Goal: Task Accomplishment & Management: Complete application form

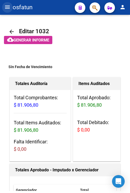
click at [10, 7] on mat-icon "menu" at bounding box center [7, 7] width 6 height 6
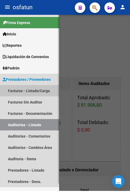
click at [36, 85] on link "Facturas - Listado/Carga" at bounding box center [29, 90] width 59 height 11
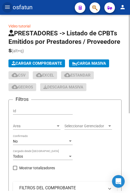
click at [39, 65] on span "Cargar Comprobante" at bounding box center [37, 63] width 50 height 5
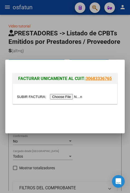
click at [66, 98] on input "file" at bounding box center [50, 97] width 67 height 6
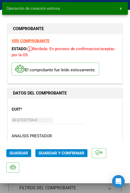
click at [58, 151] on span "Guardar y Confirmar" at bounding box center [62, 153] width 46 height 5
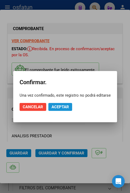
click at [66, 110] on button "Aceptar" at bounding box center [60, 107] width 24 height 8
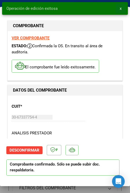
click at [123, 7] on button "x" at bounding box center [121, 9] width 10 height 10
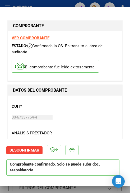
click at [122, 5] on div at bounding box center [65, 96] width 130 height 193
type input "$ 0,00"
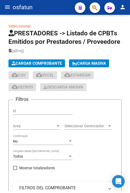
click at [2, 10] on mat-toolbar "menu osfatun person" at bounding box center [65, 7] width 130 height 15
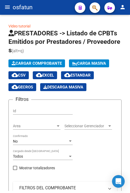
click at [5, 8] on mat-icon "menu" at bounding box center [7, 7] width 6 height 6
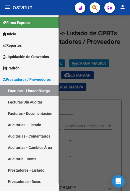
click at [31, 119] on link "Auditorías - Listado" at bounding box center [29, 124] width 59 height 11
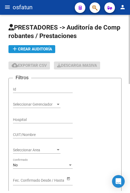
click at [48, 50] on span "add Crear Auditoría" at bounding box center [32, 49] width 40 height 5
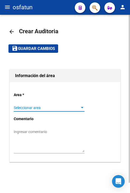
click at [57, 110] on span "Seleccionar area" at bounding box center [47, 108] width 66 height 4
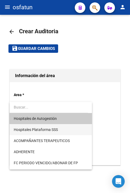
click at [59, 134] on span "Hospitales Plataforma SSS" at bounding box center [51, 129] width 74 height 11
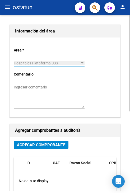
scroll to position [106, 0]
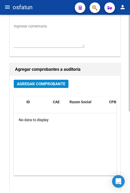
click at [57, 86] on span "Agregar Comprobante" at bounding box center [41, 84] width 48 height 5
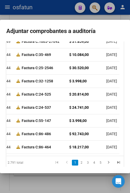
scroll to position [197, 0]
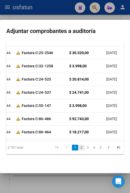
click at [80, 146] on link "2" at bounding box center [81, 148] width 6 height 6
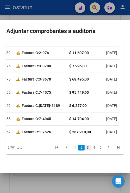
click at [85, 145] on link "3" at bounding box center [88, 148] width 6 height 6
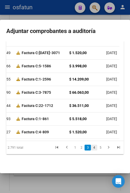
click at [92, 148] on link "4" at bounding box center [94, 148] width 6 height 6
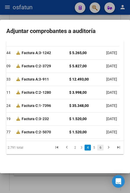
click at [97, 148] on link "6" at bounding box center [100, 148] width 6 height 6
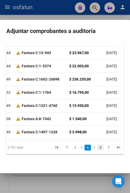
click at [97, 145] on link "8" at bounding box center [100, 148] width 6 height 6
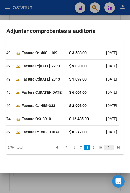
click at [104, 148] on link "go to next page" at bounding box center [109, 148] width 10 height 6
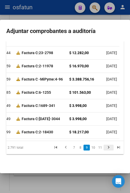
click at [105, 148] on icon "go to next page" at bounding box center [108, 148] width 7 height 6
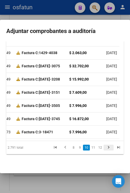
click at [105, 148] on icon "go to next page" at bounding box center [108, 148] width 7 height 6
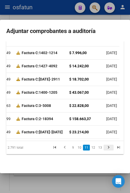
click at [105, 148] on icon "go to next page" at bounding box center [108, 148] width 7 height 6
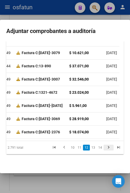
click at [105, 148] on icon "go to next page" at bounding box center [108, 148] width 7 height 6
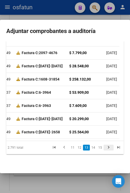
click at [105, 148] on icon "go to next page" at bounding box center [108, 148] width 7 height 6
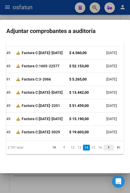
click at [105, 148] on icon "go to next page" at bounding box center [108, 148] width 7 height 6
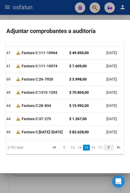
click at [105, 148] on icon "go to next page" at bounding box center [108, 148] width 7 height 6
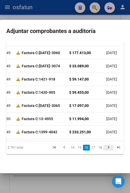
click at [105, 148] on icon "go to next page" at bounding box center [108, 148] width 7 height 6
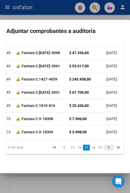
click at [105, 148] on icon "go to next page" at bounding box center [108, 148] width 7 height 6
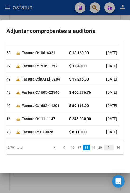
click at [105, 148] on icon "go to next page" at bounding box center [108, 148] width 7 height 6
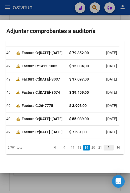
click at [105, 148] on icon "go to next page" at bounding box center [108, 148] width 7 height 6
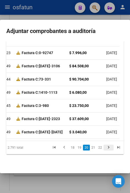
click at [105, 148] on icon "go to next page" at bounding box center [108, 148] width 7 height 6
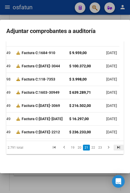
click at [114, 149] on link "go to last page" at bounding box center [119, 148] width 10 height 6
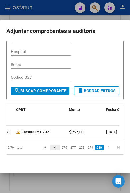
click at [54, 146] on icon "go to previous page" at bounding box center [55, 148] width 7 height 6
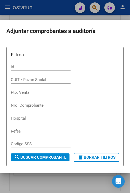
scroll to position [0, 0]
click at [31, 94] on input "Pto. Venta" at bounding box center [41, 92] width 60 height 5
type input "1232"
drag, startPoint x: 24, startPoint y: 93, endPoint x: -2, endPoint y: 94, distance: 25.9
click at [0, 94] on html "menu osfatun person Firma Express Inicio Calendario SSS Instructivos Contacto O…" at bounding box center [65, 96] width 130 height 193
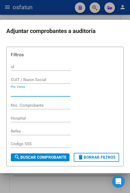
click at [25, 107] on input "Nro. Comprobante" at bounding box center [41, 105] width 60 height 5
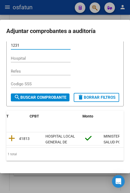
scroll to position [78, 0]
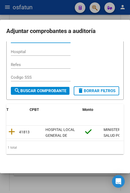
type input "1231"
drag, startPoint x: 33, startPoint y: 144, endPoint x: 67, endPoint y: 150, distance: 34.4
click at [67, 156] on mat-dialog-content "Filtros id CUIT / Razon Social Pto. Venta 1231 Nro. Comprobante Hospital Refes …" at bounding box center [65, 105] width 130 height 126
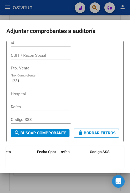
scroll to position [0, 0]
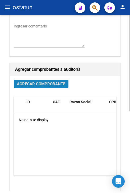
click at [56, 84] on span "Agregar Comprobante" at bounding box center [41, 84] width 48 height 5
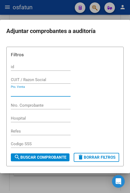
click at [34, 93] on input "Pto. Venta" at bounding box center [41, 92] width 60 height 5
type input "1"
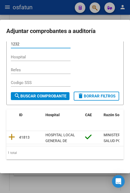
scroll to position [78, 0]
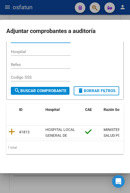
type input "1232"
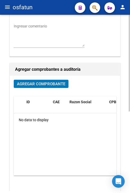
scroll to position [0, 0]
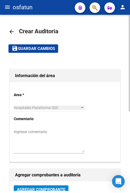
click at [15, 34] on link "arrow_back" at bounding box center [13, 31] width 11 height 12
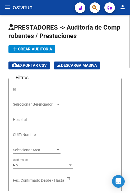
click at [50, 48] on span "add Crear Auditoría" at bounding box center [32, 49] width 40 height 5
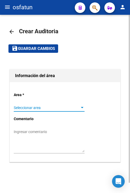
click at [44, 108] on span "Seleccionar area" at bounding box center [47, 108] width 66 height 4
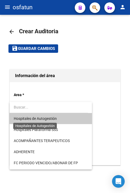
click at [47, 119] on span "Hospitales de Autogestión" at bounding box center [35, 119] width 43 height 4
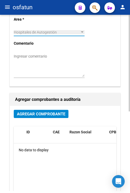
scroll to position [132, 0]
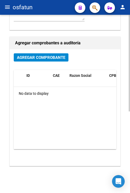
click at [62, 47] on h1 "Agregar comprobantes a auditoría" at bounding box center [65, 43] width 100 height 8
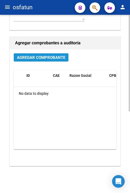
click at [60, 57] on span "Agregar Comprobante" at bounding box center [41, 57] width 48 height 5
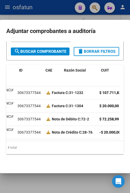
scroll to position [0, 0]
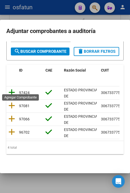
click at [13, 91] on icon at bounding box center [11, 92] width 7 height 7
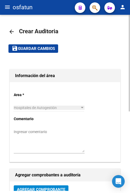
click at [49, 53] on mat-toolbar-row "save Guardar cambios" at bounding box center [64, 48] width 113 height 17
click at [50, 48] on span "Guardar cambios" at bounding box center [36, 49] width 37 height 5
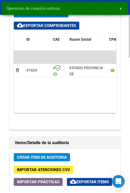
scroll to position [449, 0]
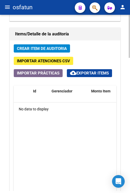
click at [54, 49] on span "Crear Item de Auditoria" at bounding box center [42, 48] width 50 height 5
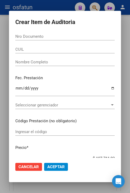
click at [100, 37] on input "Nro Documento" at bounding box center [64, 36] width 99 height 5
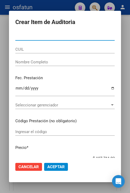
paste input "28598783"
type input "28598783"
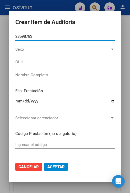
type input "27285987836"
type input "MU?OZ [PERSON_NAME] [PERSON_NAME]"
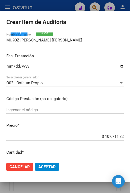
scroll to position [53, 0]
type input "28598783"
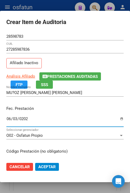
type input "[DATE]"
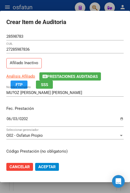
scroll to position [67, 0]
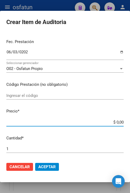
type input "$ 0,02"
type input "$ 0,20"
type input "$ 2,00"
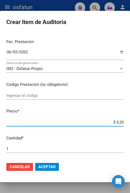
type input "$ 2,00"
type input "$ 20,00"
type input "$ 200,00"
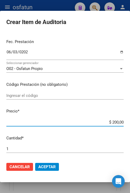
type input "$ 2.000,00"
type input "$ 20.000,00"
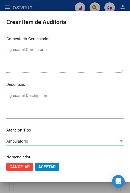
scroll to position [357, 0]
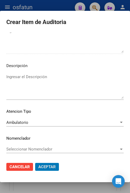
click at [35, 163] on button "Aceptar" at bounding box center [47, 167] width 24 height 8
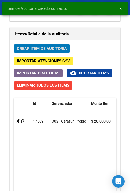
scroll to position [521, 0]
click at [65, 47] on span "Crear Item de Auditoria" at bounding box center [42, 48] width 50 height 5
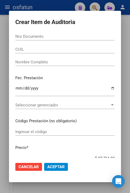
drag, startPoint x: 98, startPoint y: 41, endPoint x: 95, endPoint y: 40, distance: 3.1
click at [96, 40] on div "Nro Documento" at bounding box center [64, 39] width 99 height 13
drag, startPoint x: 94, startPoint y: 40, endPoint x: 92, endPoint y: 38, distance: 2.8
click at [93, 39] on div "Nro Documento" at bounding box center [64, 37] width 99 height 8
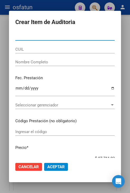
click at [92, 37] on input "Nro Documento" at bounding box center [64, 36] width 99 height 5
paste input "26465558"
type input "26465558"
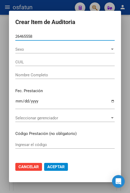
type input "20264655588"
type input "[PERSON_NAME] [PERSON_NAME]"
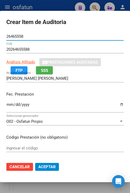
type input "26465558"
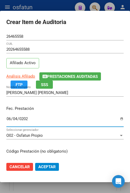
type input "[DATE]"
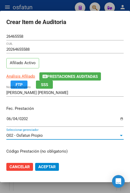
scroll to position [67, 0]
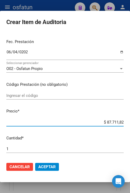
type input "$ 0,02"
type input "$ 0,20"
type input "$ 2,00"
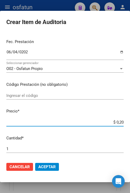
type input "$ 2,00"
type input "$ 20,00"
type input "$ 200,00"
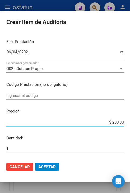
type input "$ 2.000,00"
type input "$ 20.000,00"
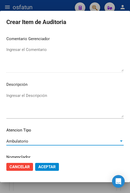
scroll to position [357, 0]
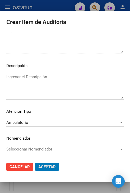
click at [35, 163] on button "Aceptar" at bounding box center [47, 167] width 24 height 8
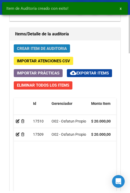
click at [59, 48] on span "Crear Item de Auditoria" at bounding box center [42, 48] width 50 height 5
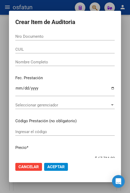
click at [78, 33] on div "Nro Documento" at bounding box center [64, 37] width 99 height 8
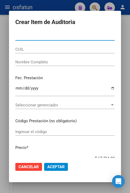
paste input "32773740"
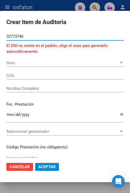
type input "32773740"
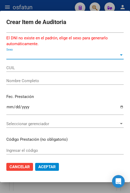
scroll to position [0, 0]
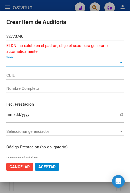
click at [42, 63] on span "Sexo" at bounding box center [62, 63] width 113 height 5
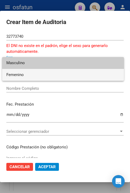
click at [40, 70] on span "Femenino" at bounding box center [62, 75] width 113 height 12
type input "27327737401"
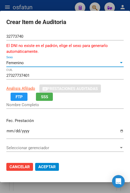
type input "[PERSON_NAME] [PERSON_NAME]"
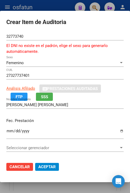
click at [46, 102] on div "[PERSON_NAME] [PERSON_NAME] Nombre Completo" at bounding box center [64, 105] width 117 height 8
click at [46, 98] on span "SSS" at bounding box center [44, 97] width 7 height 5
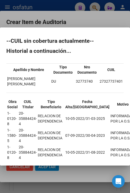
click at [115, 20] on div at bounding box center [65, 96] width 130 height 193
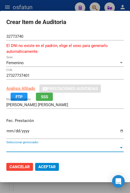
click at [56, 146] on span "Seleccionar gerenciador" at bounding box center [62, 148] width 113 height 5
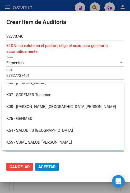
scroll to position [265, 0]
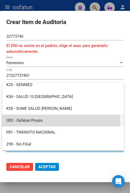
click at [58, 122] on span "O02 - Osfatun Propio" at bounding box center [62, 121] width 113 height 12
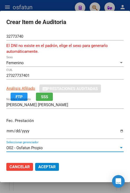
click at [9, 131] on input "Ingresar la fecha" at bounding box center [64, 133] width 117 height 8
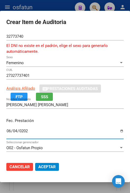
type input "[DATE]"
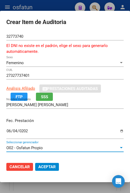
scroll to position [79, 0]
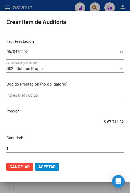
type input "$ 0,02"
type input "$ 0,20"
type input "$ 2,00"
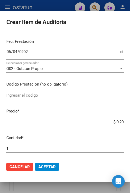
type input "$ 2,00"
type input "$ 20,00"
type input "$ 200,00"
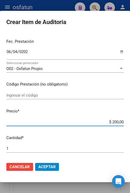
type input "$ 2.000,00"
type input "$ 20.000,00"
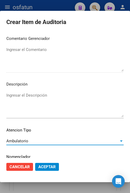
scroll to position [369, 0]
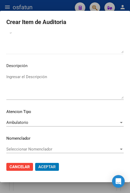
click at [35, 163] on button "Aceptar" at bounding box center [47, 167] width 24 height 8
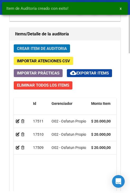
click at [47, 48] on span "Crear Item de Auditoria" at bounding box center [42, 48] width 50 height 5
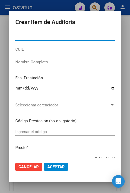
paste input "32773740"
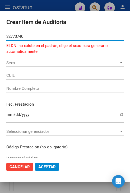
type input "32773740"
click at [50, 63] on span "Sexo" at bounding box center [62, 63] width 113 height 5
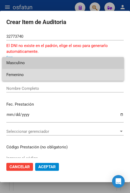
click at [48, 77] on span "Femenino" at bounding box center [62, 75] width 113 height 12
type input "27327737401"
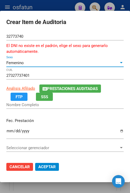
type input "[PERSON_NAME] [PERSON_NAME]"
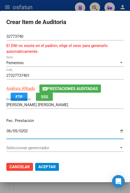
type input "[DATE]"
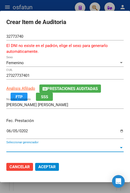
scroll to position [79, 0]
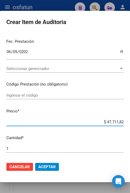
type input "$ 0,07"
type input "$ 0,77"
type input "$ 7,71"
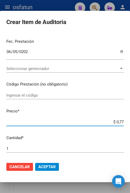
type input "$ 7,71"
type input "$ 77,11"
type input "$ 771,18"
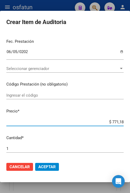
type input "$ 7.711,82"
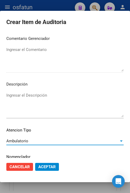
scroll to position [369, 0]
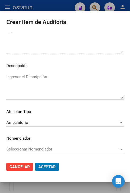
click at [35, 163] on button "Aceptar" at bounding box center [47, 167] width 24 height 8
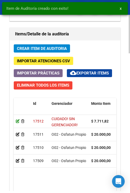
click at [16, 123] on icon at bounding box center [18, 121] width 4 height 4
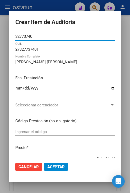
click at [35, 107] on span "Seleccionar gerenciador" at bounding box center [62, 105] width 95 height 5
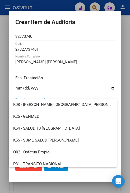
scroll to position [265, 0]
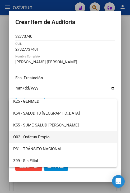
click at [39, 137] on span "O02 - Osfatun Propio" at bounding box center [62, 137] width 99 height 12
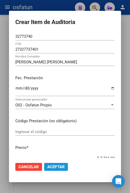
click at [61, 169] on span "Aceptar" at bounding box center [55, 167] width 17 height 5
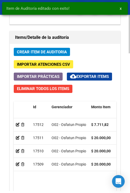
scroll to position [529, 0]
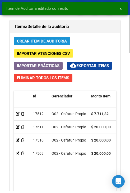
click at [41, 38] on button "Crear Item de Auditoria" at bounding box center [42, 41] width 56 height 8
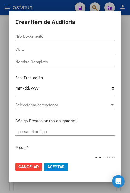
click at [73, 31] on form "Crear Item de Auditoria Nro Documento CUIL Nombre Completo Fec. Prestación Ingr…" at bounding box center [64, 96] width 99 height 159
click at [71, 36] on input "Nro Documento" at bounding box center [64, 36] width 99 height 5
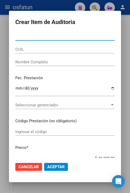
paste input "26465558"
type input "26465558"
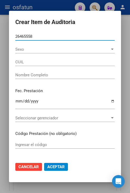
type input "20264655588"
type input "[PERSON_NAME] [PERSON_NAME]"
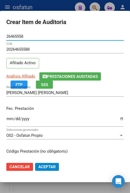
type input "26465558"
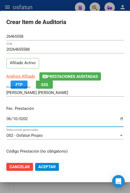
type input "[DATE]"
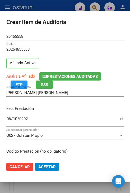
scroll to position [67, 0]
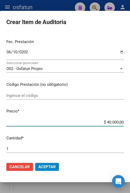
type input "$ 0,05"
type input "$ 0,02"
type input "$ 0,20"
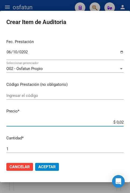
type input "$ 0,20"
type input "$ 2,00"
type input "$ 20,00"
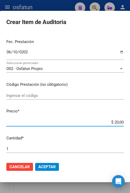
type input "$ 200,00"
type input "$ 2.000,00"
type input "$ 20.000,00"
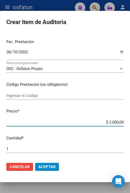
type input "$ 20.000,00"
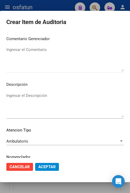
scroll to position [357, 0]
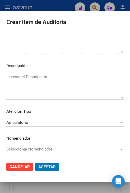
click at [35, 163] on button "Aceptar" at bounding box center [47, 167] width 24 height 8
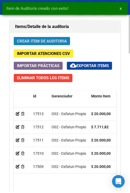
click at [60, 38] on button "Crear Item de Auditoria" at bounding box center [42, 41] width 56 height 8
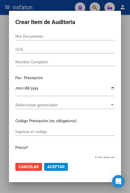
click at [70, 40] on div "Nro Documento" at bounding box center [64, 37] width 99 height 8
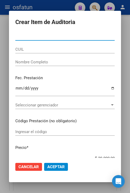
click at [69, 38] on input "Nro Documento" at bounding box center [64, 36] width 99 height 5
paste input "37296793"
type input "37296793"
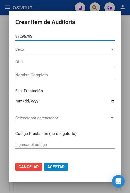
type input "27372967930"
type input "[PERSON_NAME] [PERSON_NAME] [PERSON_NAME]"
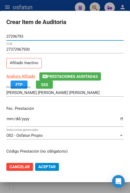
type input "37296793"
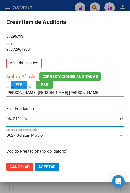
type input "[DATE]"
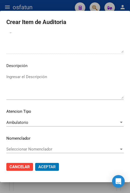
click at [35, 163] on button "Aceptar" at bounding box center [47, 167] width 24 height 8
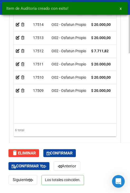
scroll to position [629, 0]
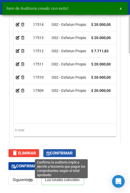
click at [60, 151] on span "Confirmar" at bounding box center [60, 153] width 26 height 5
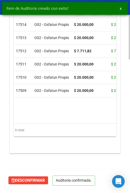
scroll to position [520, 0]
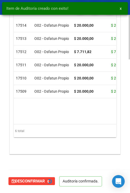
type input "202510"
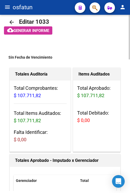
scroll to position [0, 0]
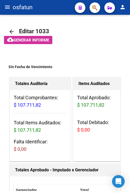
click at [6, 11] on button "menu" at bounding box center [7, 7] width 11 height 11
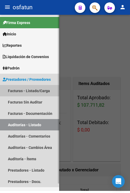
click at [38, 85] on link "Facturas - Listado/Carga" at bounding box center [29, 90] width 59 height 11
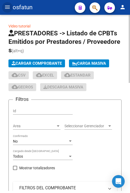
click at [47, 63] on span "Cargar Comprobante" at bounding box center [37, 63] width 50 height 5
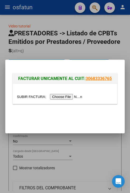
click at [67, 99] on input "file" at bounding box center [50, 97] width 67 height 6
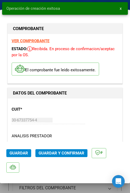
click at [56, 151] on span "Guardar y Confirmar" at bounding box center [62, 153] width 46 height 5
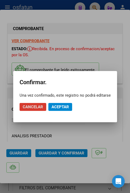
click at [65, 104] on button "Aceptar" at bounding box center [60, 107] width 24 height 8
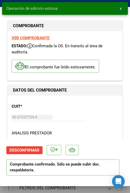
click at [123, 6] on button "x" at bounding box center [121, 9] width 10 height 10
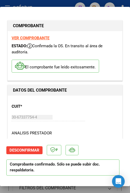
click at [121, 6] on div at bounding box center [65, 96] width 130 height 193
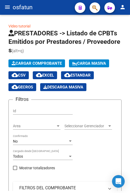
click at [6, 9] on mat-icon "menu" at bounding box center [7, 7] width 6 height 6
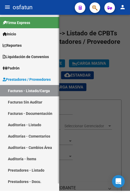
click at [37, 119] on link "Auditorías - Listado" at bounding box center [29, 124] width 59 height 11
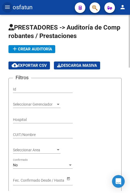
click at [38, 51] on span "add Crear Auditoría" at bounding box center [32, 49] width 40 height 5
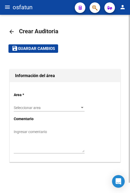
click at [50, 110] on span "Seleccionar area" at bounding box center [47, 108] width 66 height 4
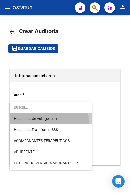
click at [47, 121] on span "Hospitales de Autogestión" at bounding box center [51, 118] width 74 height 11
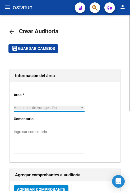
scroll to position [106, 0]
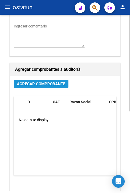
click at [47, 86] on span "Agregar Comprobante" at bounding box center [41, 84] width 48 height 5
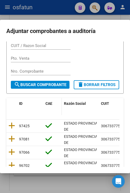
scroll to position [79, 0]
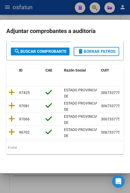
click at [16, 82] on div "ID CAE Razón Social CUIT CPBT Monto Fecha Cpbt Fecha Recibido Doc Respaldatoria…" at bounding box center [64, 110] width 117 height 90
drag, startPoint x: 39, startPoint y: 141, endPoint x: 63, endPoint y: 143, distance: 24.4
click at [63, 143] on div "4 total" at bounding box center [64, 147] width 117 height 13
drag, startPoint x: 31, startPoint y: 136, endPoint x: 49, endPoint y: 140, distance: 18.8
click at [49, 140] on datatable-body "97425 [GEOGRAPHIC_DATA][PERSON_NAME] 30673377544 Factura C: 58-2350 $ 51.396,45…" at bounding box center [62, 113] width 113 height 55
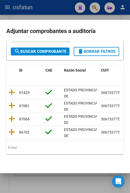
drag, startPoint x: 32, startPoint y: 136, endPoint x: 58, endPoint y: 142, distance: 27.4
click at [58, 142] on div "ID CAE Razón Social CUIT CPBT Monto Fecha Cpbt Fecha Recibido Doc Respaldatoria…" at bounding box center [64, 110] width 117 height 90
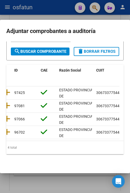
scroll to position [0, 0]
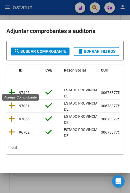
click at [11, 89] on icon at bounding box center [11, 92] width 7 height 7
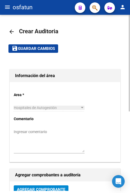
click at [43, 53] on mat-toolbar-row "save Guardar cambios" at bounding box center [64, 48] width 113 height 17
click at [44, 51] on span "Guardar cambios" at bounding box center [36, 49] width 37 height 5
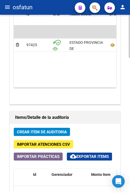
scroll to position [397, 0]
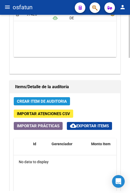
click at [55, 101] on span "Crear Item de Auditoria" at bounding box center [42, 101] width 50 height 5
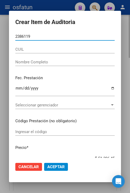
type input "23861191"
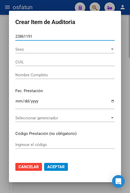
type input "27238611917"
type input "[PERSON_NAME] [PERSON_NAME]"
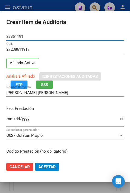
type input "23861191"
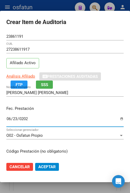
type input "[DATE]"
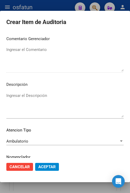
scroll to position [357, 0]
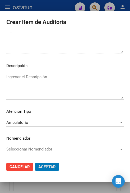
click at [35, 163] on button "Aceptar" at bounding box center [47, 167] width 24 height 8
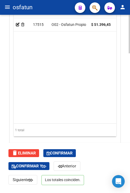
scroll to position [629, 0]
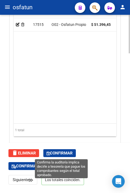
click at [61, 154] on span "Confirmar" at bounding box center [60, 153] width 26 height 5
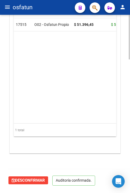
scroll to position [520, 0]
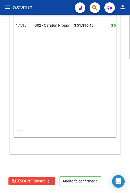
type input "202510"
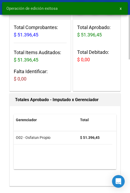
scroll to position [0, 0]
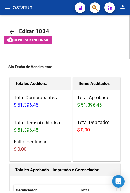
click at [7, 11] on button "menu" at bounding box center [7, 7] width 11 height 11
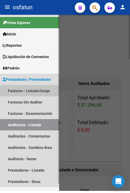
click at [31, 85] on link "Facturas - Listado/Carga" at bounding box center [29, 90] width 59 height 11
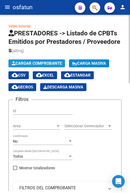
click at [50, 66] on button "Cargar Comprobante" at bounding box center [36, 63] width 57 height 8
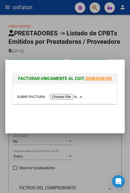
click at [66, 98] on input "file" at bounding box center [50, 97] width 67 height 6
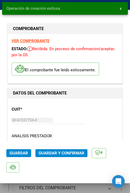
click at [58, 155] on span "Guardar y Confirmar" at bounding box center [62, 153] width 46 height 5
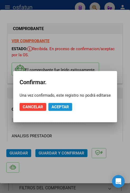
click at [64, 110] on button "Aceptar" at bounding box center [60, 107] width 24 height 8
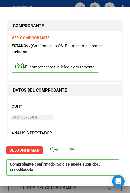
click at [47, 3] on div at bounding box center [65, 96] width 130 height 193
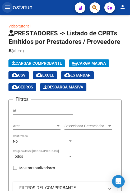
click at [11, 10] on button "menu" at bounding box center [7, 7] width 11 height 11
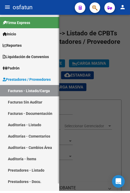
click at [37, 121] on link "Auditorías - Listado" at bounding box center [29, 124] width 59 height 11
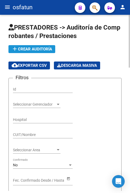
click at [34, 47] on span "add Crear Auditoría" at bounding box center [32, 49] width 40 height 5
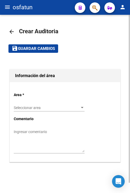
click at [49, 108] on span "Seleccionar area" at bounding box center [47, 108] width 66 height 4
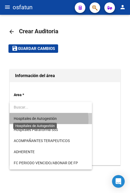
click at [47, 120] on span "Hospitales de Autogestión" at bounding box center [35, 119] width 43 height 4
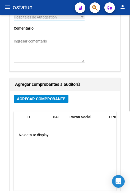
scroll to position [132, 0]
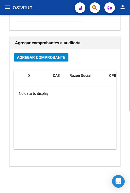
click at [37, 54] on button "Agregar Comprobante" at bounding box center [41, 57] width 55 height 8
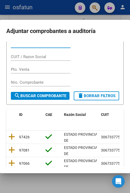
scroll to position [53, 0]
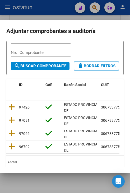
click at [27, 156] on datatable-body "97426 [GEOGRAPHIC_DATA][PERSON_NAME] 30673377544 Factura C: 32-1715 $ 145.407,4…" at bounding box center [62, 128] width 113 height 55
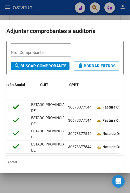
scroll to position [0, 0]
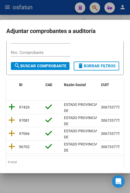
click at [9, 111] on icon at bounding box center [11, 106] width 7 height 7
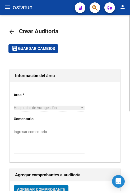
click at [44, 48] on span "Guardar cambios" at bounding box center [36, 49] width 37 height 5
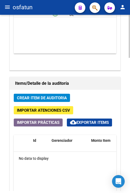
scroll to position [423, 0]
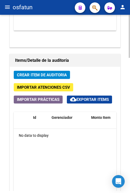
click at [46, 75] on span "Crear Item de Auditoria" at bounding box center [42, 75] width 50 height 5
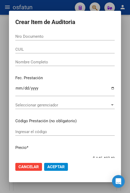
click at [79, 35] on input "Nro Documento" at bounding box center [64, 36] width 99 height 5
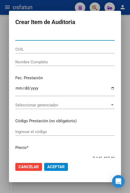
paste input "23083646"
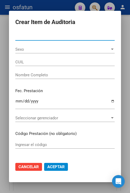
type input "23083646"
type input "27230836464"
type input "[PERSON_NAME]"
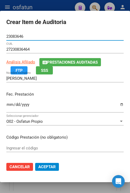
type input "23083646"
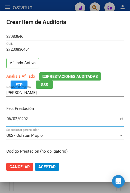
type input "[DATE]"
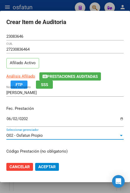
scroll to position [67, 0]
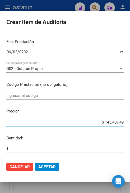
type input "$ 0,01"
type input "$ 0,19"
type input "$ 1,91"
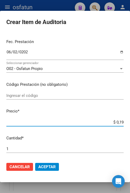
type input "$ 1,91"
type input "$ 19,16"
type input "$ 191,61"
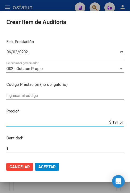
type input "$ 1.916,16"
type input "$ 19.161,63"
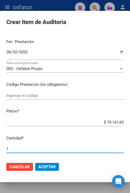
type input "2"
type input "$ 38.323,26"
type input "2"
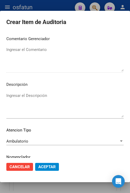
scroll to position [357, 0]
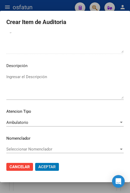
click at [35, 163] on button "Aceptar" at bounding box center [47, 167] width 24 height 8
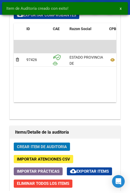
scroll to position [495, 0]
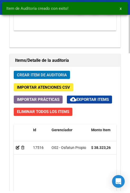
click at [61, 73] on span "Crear Item de Auditoria" at bounding box center [42, 75] width 50 height 5
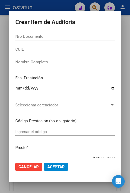
click at [48, 36] on input "Nro Documento" at bounding box center [64, 36] width 99 height 5
paste input "23107567"
type input "23107567"
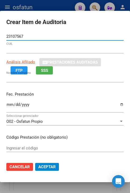
type input "20231075675"
type input "[PERSON_NAME] [PERSON_NAME]"
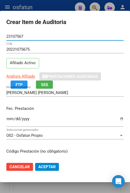
type input "23107567"
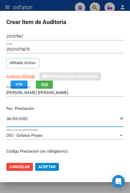
type input "[DATE]"
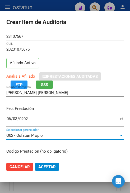
scroll to position [67, 0]
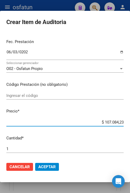
type input "$ 0,01"
type input "$ 0,10"
type input "$ 1,03"
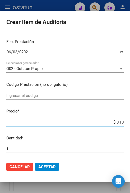
type input "$ 1,03"
type input "$ 10,31"
type input "$ 103,17"
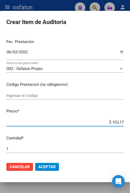
type input "$ 1.031,78"
type input "$ 10.317,80"
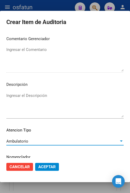
scroll to position [357, 0]
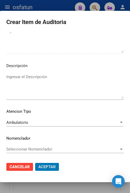
click at [35, 163] on button "Aceptar" at bounding box center [47, 167] width 24 height 8
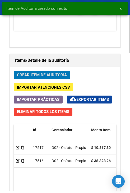
click at [58, 74] on span "Crear Item de Auditoria" at bounding box center [42, 75] width 50 height 5
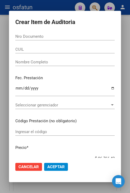
click at [98, 33] on div "Nro Documento" at bounding box center [64, 37] width 99 height 8
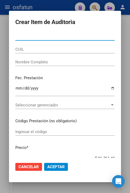
paste input "25870492"
type input "25870492"
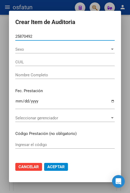
type input "23258704924"
type input "[PERSON_NAME] [PERSON_NAME]"
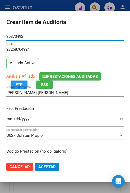
type input "25870492"
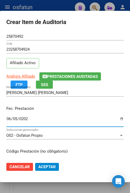
type input "[DATE]"
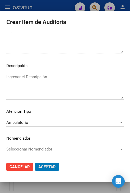
click at [35, 163] on button "Aceptar" at bounding box center [47, 167] width 24 height 8
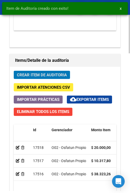
click at [47, 73] on span "Crear Item de Auditoria" at bounding box center [42, 75] width 50 height 5
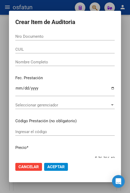
click at [70, 39] on input "Nro Documento" at bounding box center [64, 36] width 99 height 5
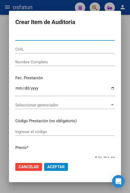
paste input "24719228"
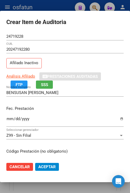
scroll to position [67, 0]
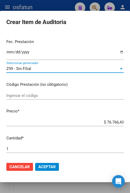
click at [36, 75] on div "Z99 - Sin Filial Seleccionar gerenciador" at bounding box center [64, 71] width 117 height 13
click at [34, 68] on div "Z99 - Sin Filial" at bounding box center [62, 68] width 113 height 5
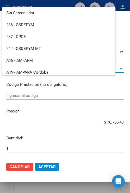
scroll to position [265, 0]
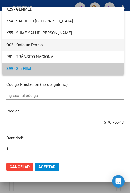
click at [43, 42] on span "O02 - Osfatun Propio" at bounding box center [62, 45] width 113 height 12
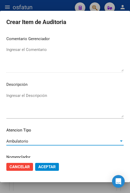
scroll to position [357, 0]
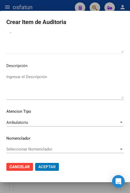
click at [35, 163] on button "Aceptar" at bounding box center [47, 167] width 24 height 8
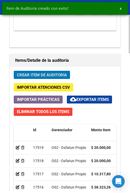
click at [35, 71] on button "Crear Item de Auditoria" at bounding box center [42, 75] width 56 height 8
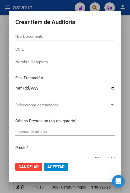
click at [61, 33] on div "Nro Documento" at bounding box center [64, 37] width 99 height 8
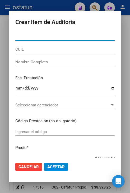
paste input "36416359"
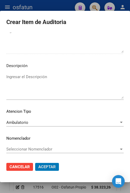
click at [35, 163] on button "Aceptar" at bounding box center [47, 167] width 24 height 8
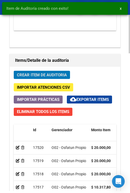
click at [42, 77] on span "Crear Item de Auditoria" at bounding box center [42, 75] width 50 height 5
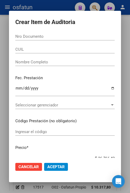
drag, startPoint x: 65, startPoint y: 36, endPoint x: 65, endPoint y: 39, distance: 3.2
click at [65, 39] on div "Nro Documento" at bounding box center [64, 37] width 99 height 8
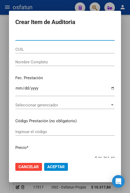
paste input "35915542"
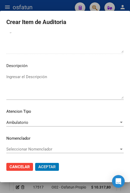
click at [35, 163] on button "Aceptar" at bounding box center [47, 167] width 24 height 8
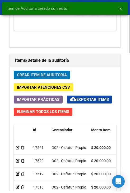
click at [64, 77] on button "Crear Item de Auditoria" at bounding box center [42, 75] width 56 height 8
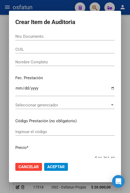
click at [73, 38] on input "Nro Documento" at bounding box center [64, 36] width 99 height 5
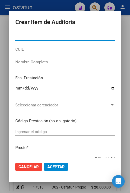
paste input "23637714"
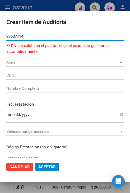
click at [51, 60] on div "Sexo Sexo" at bounding box center [64, 63] width 117 height 8
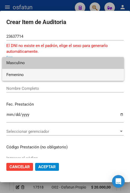
click at [51, 73] on span "Femenino" at bounding box center [62, 75] width 113 height 12
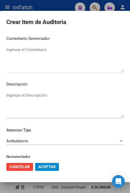
scroll to position [369, 0]
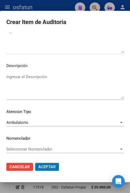
click at [35, 163] on button "Aceptar" at bounding box center [47, 167] width 24 height 8
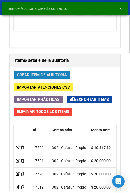
click at [39, 76] on span "Crear Item de Auditoria" at bounding box center [42, 75] width 50 height 5
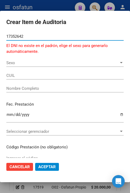
click at [39, 63] on span "Sexo" at bounding box center [62, 63] width 113 height 5
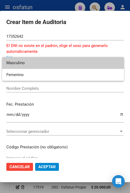
click at [39, 66] on span "Masculino" at bounding box center [62, 63] width 113 height 12
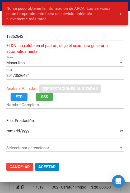
click at [39, 66] on div "Masculino Sexo" at bounding box center [64, 63] width 117 height 8
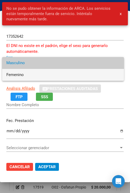
click at [40, 73] on span "Femenino" at bounding box center [62, 75] width 113 height 12
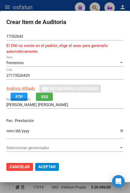
scroll to position [79, 0]
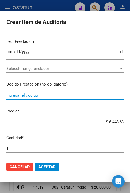
click at [62, 63] on div "[DATE] Ingresar la fecha" at bounding box center [64, 56] width 117 height 16
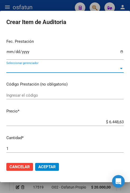
click at [63, 67] on span "Seleccionar gerenciador" at bounding box center [62, 68] width 113 height 5
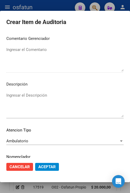
scroll to position [369, 0]
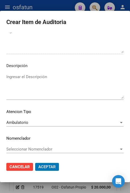
click at [35, 163] on button "Aceptar" at bounding box center [47, 167] width 24 height 8
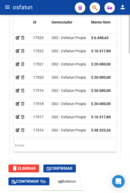
scroll to position [629, 0]
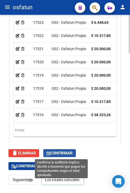
click at [56, 152] on span "Confirmar" at bounding box center [60, 153] width 26 height 5
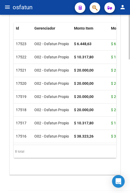
scroll to position [493, 0]
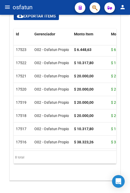
click at [8, 6] on mat-icon "menu" at bounding box center [7, 7] width 6 height 6
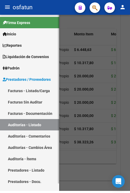
click at [22, 85] on link "Facturas - Listado/Carga" at bounding box center [29, 90] width 59 height 11
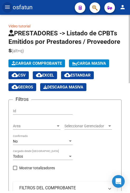
click at [22, 65] on span "Cargar Comprobante" at bounding box center [37, 63] width 50 height 5
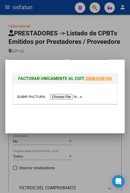
click at [74, 100] on input "file" at bounding box center [50, 97] width 67 height 6
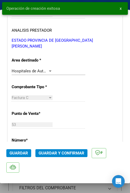
scroll to position [159, 0]
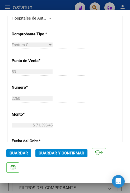
click at [52, 157] on button "Guardar y Confirmar" at bounding box center [61, 153] width 52 height 8
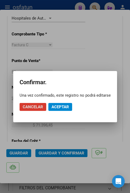
click at [58, 110] on button "Aceptar" at bounding box center [60, 107] width 24 height 8
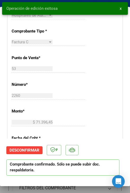
click at [120, 8] on span "x" at bounding box center [121, 8] width 2 height 5
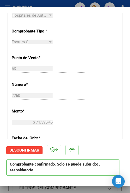
click at [115, 4] on div at bounding box center [65, 96] width 130 height 193
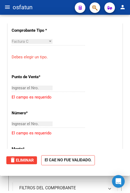
scroll to position [0, 0]
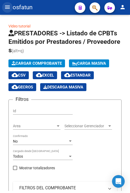
click at [9, 10] on mat-icon "menu" at bounding box center [7, 7] width 6 height 6
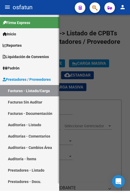
click at [25, 119] on link "Auditorías - Listado" at bounding box center [29, 124] width 59 height 11
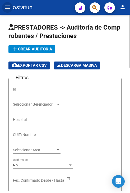
click at [32, 48] on span "add Crear Auditoría" at bounding box center [32, 49] width 40 height 5
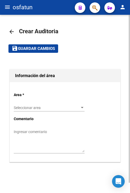
drag, startPoint x: 38, startPoint y: 104, endPoint x: 40, endPoint y: 108, distance: 3.7
click at [40, 108] on div "Seleccionar area Seleccionar area" at bounding box center [49, 106] width 71 height 11
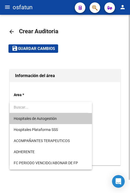
drag, startPoint x: 40, startPoint y: 108, endPoint x: 45, endPoint y: 120, distance: 14.0
click at [45, 120] on span "Hospitales de Autogestión" at bounding box center [35, 119] width 43 height 4
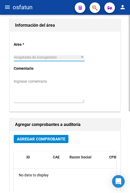
scroll to position [53, 0]
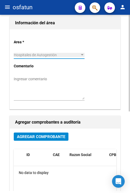
click at [42, 135] on span "Agregar Comprobante" at bounding box center [41, 137] width 48 height 5
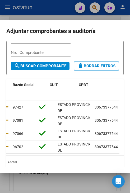
scroll to position [0, 0]
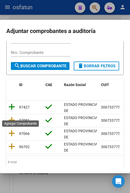
click at [12, 111] on icon at bounding box center [11, 106] width 7 height 7
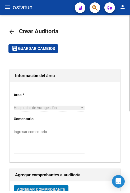
click at [49, 53] on mat-toolbar-row "save Guardar cambios" at bounding box center [64, 48] width 113 height 17
click at [49, 52] on button "save Guardar cambios" at bounding box center [33, 48] width 50 height 8
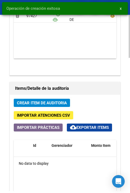
scroll to position [397, 0]
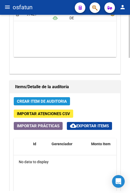
click at [55, 100] on span "Crear Item de Auditoria" at bounding box center [42, 101] width 50 height 5
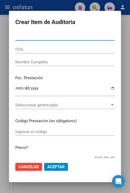
click at [58, 38] on input "Nro Documento" at bounding box center [64, 36] width 99 height 5
paste input "30581732"
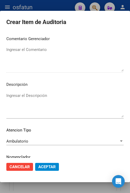
scroll to position [357, 0]
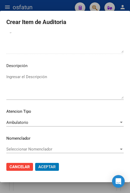
click at [35, 163] on button "Aceptar" at bounding box center [47, 167] width 24 height 8
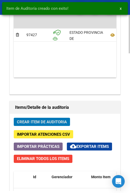
scroll to position [521, 0]
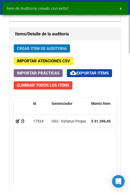
click at [50, 49] on span "Crear Item de Auditoria" at bounding box center [42, 48] width 50 height 5
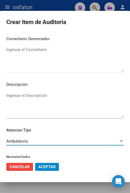
scroll to position [357, 0]
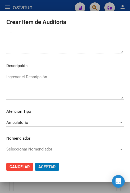
click at [35, 163] on button "Aceptar" at bounding box center [47, 167] width 24 height 8
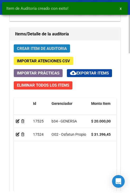
click at [51, 50] on span "Crear Item de Auditoria" at bounding box center [42, 48] width 50 height 5
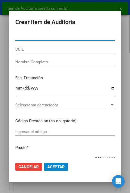
paste input "30581732"
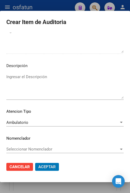
click at [35, 163] on button "Aceptar" at bounding box center [47, 167] width 24 height 8
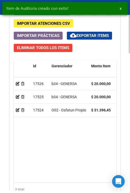
scroll to position [629, 0]
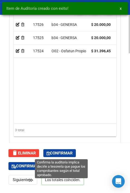
click at [55, 154] on span "Confirmar" at bounding box center [60, 153] width 26 height 5
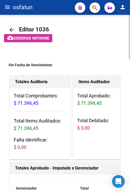
scroll to position [0, 0]
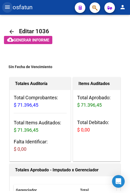
click at [4, 8] on mat-icon "menu" at bounding box center [7, 7] width 6 height 6
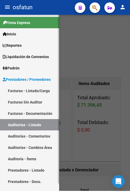
click at [26, 85] on link "Facturas - Listado/Carga" at bounding box center [29, 90] width 59 height 11
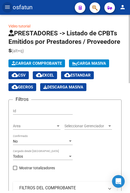
click at [39, 66] on button "Cargar Comprobante" at bounding box center [36, 63] width 57 height 8
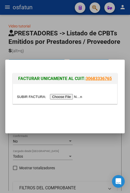
click at [63, 97] on input "file" at bounding box center [50, 97] width 67 height 6
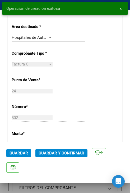
scroll to position [159, 0]
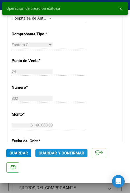
click at [65, 150] on button "Guardar y Confirmar" at bounding box center [61, 153] width 52 height 8
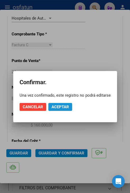
click at [57, 110] on button "Aceptar" at bounding box center [60, 107] width 24 height 8
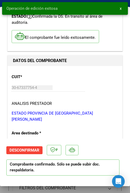
scroll to position [26, 0]
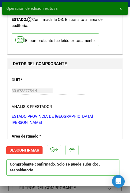
click at [123, 11] on button "x" at bounding box center [121, 9] width 10 height 10
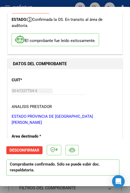
click at [33, 4] on div at bounding box center [65, 96] width 130 height 193
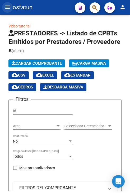
click at [6, 10] on button "menu" at bounding box center [7, 7] width 11 height 11
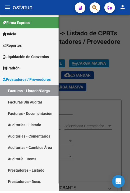
click at [25, 119] on link "Auditorías - Listado" at bounding box center [29, 124] width 59 height 11
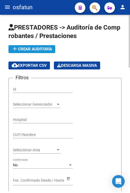
click at [42, 49] on span "add Crear Auditoría" at bounding box center [32, 49] width 40 height 5
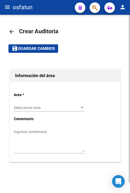
click at [40, 109] on span "Seleccionar area" at bounding box center [47, 108] width 66 height 4
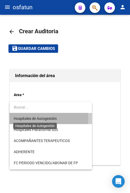
click at [40, 119] on span "Hospitales de Autogestión" at bounding box center [35, 119] width 43 height 4
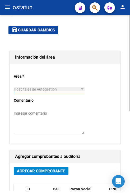
scroll to position [106, 0]
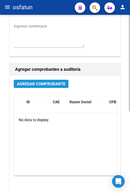
click at [37, 83] on span "Agregar Comprobante" at bounding box center [41, 84] width 48 height 5
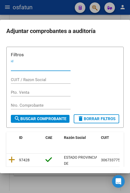
scroll to position [53, 0]
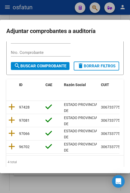
click at [14, 109] on datatable-body-cell at bounding box center [11, 107] width 11 height 13
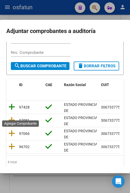
click at [12, 111] on icon at bounding box center [11, 106] width 7 height 7
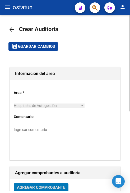
scroll to position [0, 0]
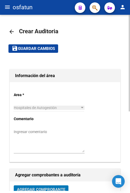
click at [48, 52] on button "save Guardar cambios" at bounding box center [33, 48] width 50 height 8
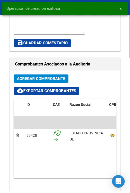
scroll to position [291, 0]
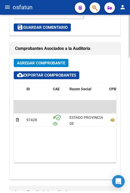
click at [67, 65] on button "Agregar Comprobante" at bounding box center [41, 63] width 55 height 8
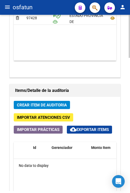
scroll to position [423, 0]
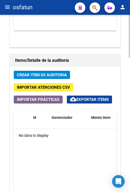
click at [45, 75] on span "Crear Item de Auditoria" at bounding box center [42, 75] width 50 height 5
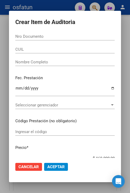
click at [98, 38] on input "Nro Documento" at bounding box center [64, 36] width 99 height 5
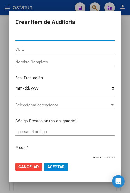
paste input "55844633"
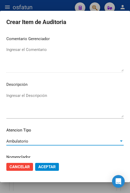
scroll to position [357, 0]
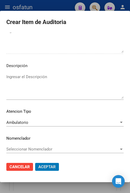
click at [35, 163] on button "Aceptar" at bounding box center [47, 167] width 24 height 8
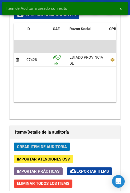
scroll to position [495, 0]
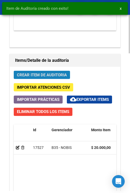
click at [48, 75] on span "Crear Item de Auditoria" at bounding box center [42, 75] width 50 height 5
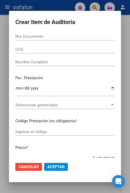
click at [45, 39] on input "Nro Documento" at bounding box center [64, 36] width 99 height 5
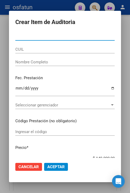
paste input "49555676"
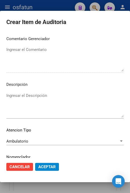
scroll to position [357, 0]
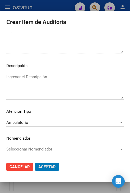
click at [35, 163] on button "Aceptar" at bounding box center [47, 167] width 24 height 8
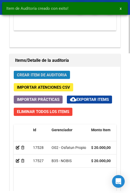
click at [20, 74] on span "Crear Item de Auditoria" at bounding box center [42, 75] width 50 height 5
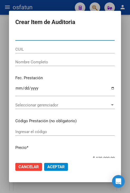
drag, startPoint x: 68, startPoint y: 38, endPoint x: 68, endPoint y: 41, distance: 3.4
click at [68, 41] on div "Nro Documento" at bounding box center [64, 39] width 99 height 13
paste input "48620442"
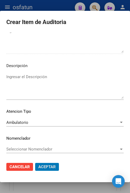
click at [35, 163] on button "Aceptar" at bounding box center [47, 167] width 24 height 8
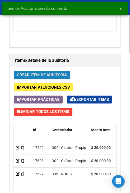
click at [59, 79] on div "Crear Item de Auditoria Importar Atenciones CSV Importar Prácticas cloud_downlo…" at bounding box center [65, 172] width 111 height 210
click at [49, 78] on button "Crear Item de Auditoria" at bounding box center [42, 75] width 56 height 8
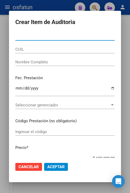
click at [100, 41] on div "Nro Documento" at bounding box center [64, 39] width 99 height 13
paste input "48865912"
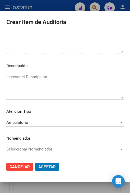
click at [35, 163] on button "Aceptar" at bounding box center [47, 167] width 24 height 8
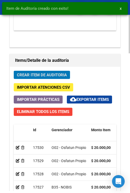
click at [56, 73] on span "Crear Item de Auditoria" at bounding box center [42, 75] width 50 height 5
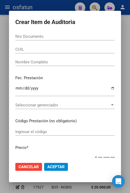
click at [38, 40] on div "Nro Documento" at bounding box center [64, 37] width 99 height 8
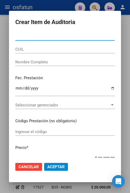
paste input "31184069"
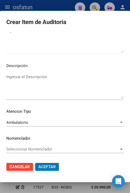
click at [35, 163] on button "Aceptar" at bounding box center [47, 167] width 24 height 8
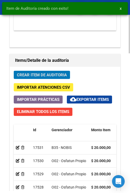
click at [66, 76] on span "Crear Item de Auditoria" at bounding box center [42, 75] width 50 height 5
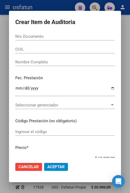
click at [63, 39] on input "Nro Documento" at bounding box center [64, 36] width 99 height 5
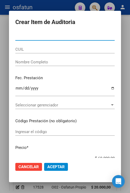
paste input "94210714"
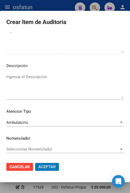
click at [35, 163] on button "Aceptar" at bounding box center [47, 167] width 24 height 8
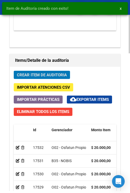
click at [24, 76] on span "Crear Item de Auditoria" at bounding box center [42, 75] width 50 height 5
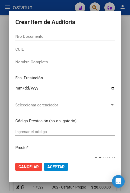
click at [102, 40] on div "Nro Documento" at bounding box center [64, 37] width 99 height 8
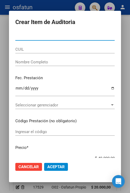
paste input "56652301"
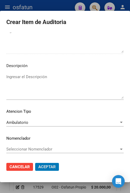
click at [35, 163] on button "Aceptar" at bounding box center [47, 167] width 24 height 8
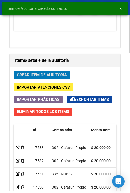
click at [50, 75] on span "Crear Item de Auditoria" at bounding box center [42, 75] width 50 height 5
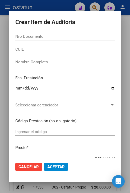
click at [26, 38] on input "Nro Documento" at bounding box center [64, 36] width 99 height 5
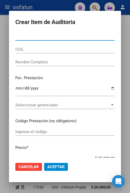
paste input "22130505"
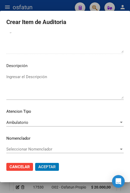
click at [35, 163] on button "Aceptar" at bounding box center [47, 167] width 24 height 8
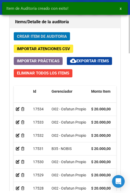
scroll to position [629, 0]
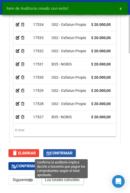
click at [68, 155] on span "Confirmar" at bounding box center [60, 153] width 26 height 5
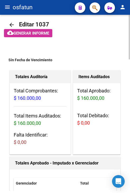
scroll to position [0, 0]
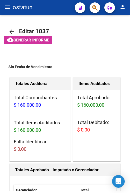
click at [6, 10] on button "menu" at bounding box center [7, 7] width 11 height 11
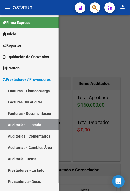
click at [32, 85] on link "Facturas - Listado/Carga" at bounding box center [29, 90] width 59 height 11
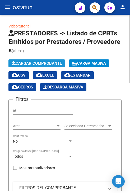
click at [54, 62] on span "Cargar Comprobante" at bounding box center [37, 63] width 50 height 5
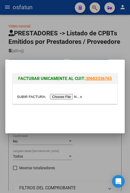
click at [61, 98] on input "file" at bounding box center [50, 97] width 67 height 6
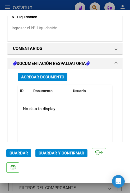
scroll to position [449, 0]
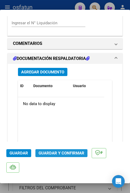
click at [58, 153] on span "Guardar y Confirmar" at bounding box center [62, 153] width 46 height 5
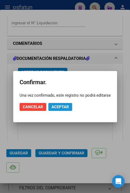
click at [60, 104] on button "Aceptar" at bounding box center [60, 107] width 24 height 8
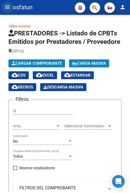
click at [7, 10] on button "menu" at bounding box center [7, 7] width 11 height 11
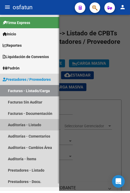
click at [33, 121] on link "Auditorías - Listado" at bounding box center [29, 124] width 59 height 11
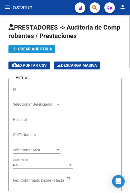
click at [42, 46] on button "add Crear Auditoría" at bounding box center [31, 49] width 47 height 8
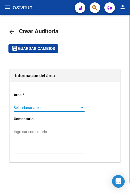
click at [50, 108] on span "Seleccionar area" at bounding box center [47, 108] width 66 height 4
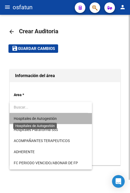
drag, startPoint x: 50, startPoint y: 108, endPoint x: 52, endPoint y: 117, distance: 8.9
click at [52, 117] on span "Hospitales de Autogestión" at bounding box center [35, 119] width 43 height 4
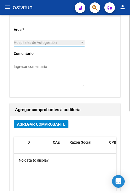
scroll to position [92, 0]
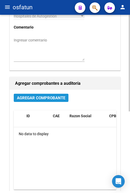
click at [46, 100] on span "Agregar Comprobante" at bounding box center [41, 98] width 48 height 5
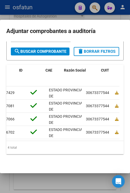
scroll to position [0, 0]
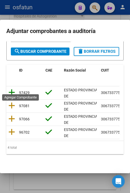
click at [14, 90] on icon at bounding box center [11, 92] width 7 height 7
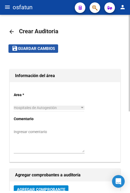
click at [50, 52] on button "save Guardar cambios" at bounding box center [33, 48] width 50 height 8
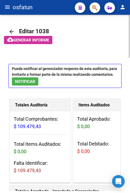
click at [5, 8] on mat-icon "menu" at bounding box center [7, 7] width 6 height 6
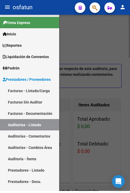
click at [75, 94] on div at bounding box center [65, 103] width 130 height 176
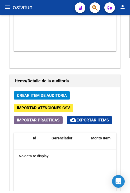
scroll to position [423, 0]
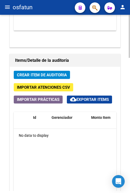
click at [66, 80] on div "Crear Item de Auditoria Importar Atenciones CSV Importar Prácticas cloud_downlo…" at bounding box center [65, 165] width 111 height 197
click at [51, 76] on span "Crear Item de Auditoria" at bounding box center [42, 75] width 50 height 5
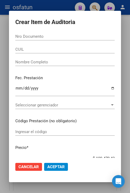
click at [102, 38] on input "Nro Documento" at bounding box center [64, 36] width 99 height 5
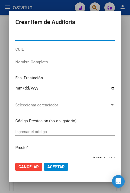
paste input "34879617"
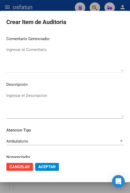
scroll to position [357, 0]
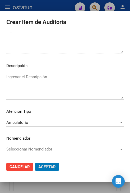
click at [35, 163] on button "Aceptar" at bounding box center [47, 167] width 24 height 8
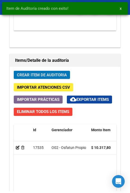
scroll to position [495, 0]
click at [65, 77] on span "Crear Item de Auditoria" at bounding box center [42, 75] width 50 height 5
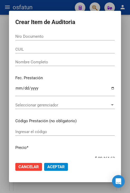
click at [66, 37] on input "Nro Documento" at bounding box center [64, 36] width 99 height 5
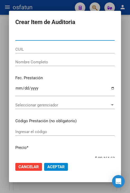
paste input "52555188"
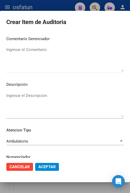
scroll to position [357, 0]
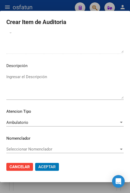
click at [35, 163] on button "Aceptar" at bounding box center [47, 167] width 24 height 8
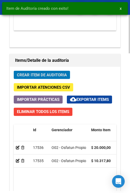
click at [59, 75] on span "Crear Item de Auditoria" at bounding box center [42, 75] width 50 height 5
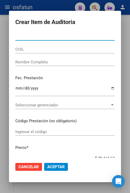
click at [84, 39] on input "Nro Documento" at bounding box center [64, 36] width 99 height 5
paste input "34879617"
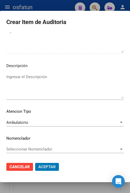
click at [35, 163] on button "Aceptar" at bounding box center [47, 167] width 24 height 8
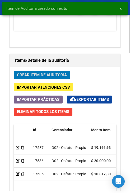
click at [61, 74] on span "Crear Item de Auditoria" at bounding box center [42, 75] width 50 height 5
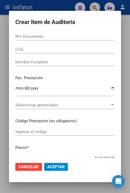
click at [89, 34] on div "Nro Documento" at bounding box center [64, 37] width 99 height 8
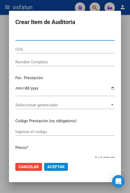
click at [88, 36] on input "Nro Documento" at bounding box center [64, 36] width 99 height 5
paste input "36046770"
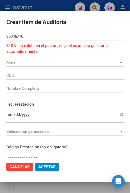
click at [59, 69] on div "Sexo Sexo" at bounding box center [64, 65] width 117 height 13
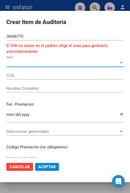
click at [59, 65] on span "Sexo" at bounding box center [62, 63] width 113 height 5
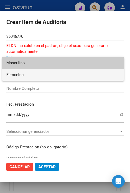
click at [58, 75] on span "Femenino" at bounding box center [62, 75] width 113 height 12
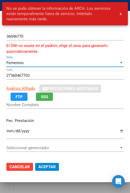
click at [58, 64] on div "Femenino" at bounding box center [62, 63] width 113 height 5
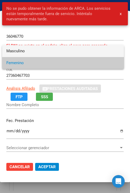
click at [59, 52] on span "Masculino" at bounding box center [62, 51] width 113 height 12
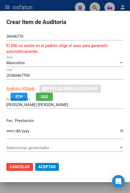
scroll to position [79, 0]
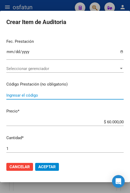
click at [63, 63] on div "[DATE] Ingresar la fecha" at bounding box center [64, 56] width 117 height 16
click at [63, 67] on span "Seleccionar gerenciador" at bounding box center [62, 68] width 113 height 5
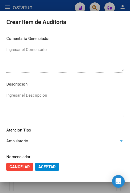
scroll to position [369, 0]
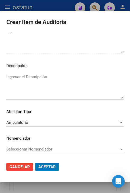
click at [35, 163] on button "Aceptar" at bounding box center [47, 167] width 24 height 8
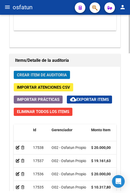
click at [53, 77] on button "Crear Item de Auditoria" at bounding box center [42, 75] width 56 height 8
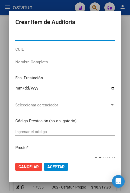
paste input "48353386"
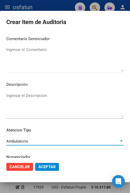
scroll to position [357, 0]
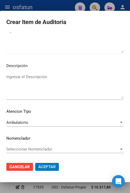
click at [35, 163] on button "Aceptar" at bounding box center [47, 167] width 24 height 8
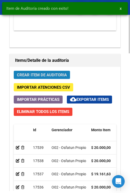
click at [63, 73] on span "Crear Item de Auditoria" at bounding box center [42, 75] width 50 height 5
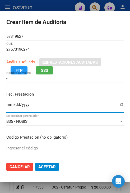
click at [48, 68] on span "SSS" at bounding box center [44, 70] width 7 height 5
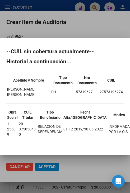
drag, startPoint x: 5, startPoint y: 90, endPoint x: 27, endPoint y: 100, distance: 23.9
click at [27, 100] on mat-dialog-content "--CUIL sin cobertura actualmente-- Historial a continuación... Apellido y Nombr…" at bounding box center [65, 96] width 130 height 104
drag, startPoint x: 27, startPoint y: 100, endPoint x: 20, endPoint y: 94, distance: 9.4
click at [24, 96] on td "[PERSON_NAME] [PERSON_NAME]" at bounding box center [29, 91] width 44 height 11
click at [10, 90] on td "[PERSON_NAME] [PERSON_NAME]" at bounding box center [29, 91] width 44 height 11
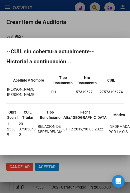
drag, startPoint x: 7, startPoint y: 87, endPoint x: 29, endPoint y: 95, distance: 22.8
click at [29, 95] on td "[PERSON_NAME] [PERSON_NAME]" at bounding box center [29, 91] width 44 height 11
copy td "[PERSON_NAME] [PERSON_NAME]"
click at [47, 39] on mat-dialog-container "--CUIL sin cobertura actualmente-- Historial a continuación... Apellido y Nombr…" at bounding box center [65, 96] width 130 height 117
click at [50, 34] on div at bounding box center [65, 96] width 130 height 193
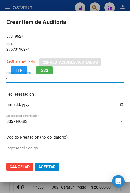
drag, startPoint x: 18, startPoint y: 80, endPoint x: -2, endPoint y: 57, distance: 30.4
click at [0, 57] on html "menu osfatun person Firma Express Inicio Calendario SSS Instructivos Contacto O…" at bounding box center [65, 96] width 130 height 193
paste input "[PERSON_NAME] [PERSON_NAME]"
click at [9, 104] on input "Ingresar la fecha" at bounding box center [64, 107] width 117 height 8
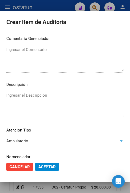
scroll to position [343, 0]
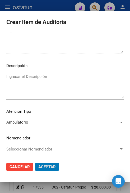
click at [35, 163] on button "Aceptar" at bounding box center [47, 167] width 24 height 8
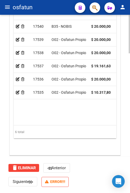
scroll to position [629, 0]
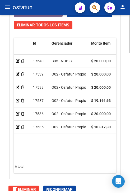
scroll to position [629, 0]
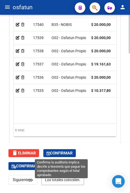
click at [63, 154] on span "Confirmar" at bounding box center [60, 153] width 26 height 5
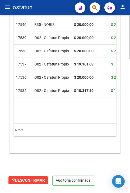
scroll to position [520, 0]
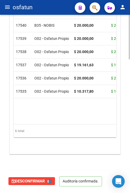
type input "202510"
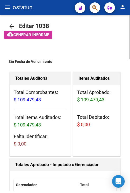
scroll to position [0, 0]
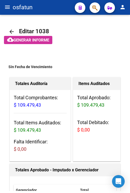
click at [6, 10] on mat-icon "menu" at bounding box center [7, 7] width 6 height 6
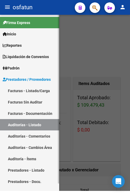
click at [34, 92] on link "Facturas - Listado/Carga" at bounding box center [29, 90] width 59 height 11
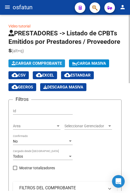
click at [38, 64] on span "Cargar Comprobante" at bounding box center [37, 63] width 50 height 5
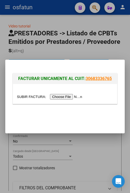
click at [56, 100] on div at bounding box center [65, 94] width 104 height 20
click at [57, 98] on input "file" at bounding box center [50, 97] width 67 height 6
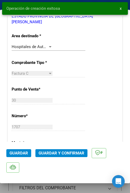
scroll to position [211, 0]
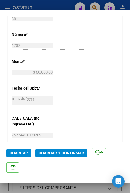
click at [62, 154] on span "Guardar y Confirmar" at bounding box center [62, 153] width 46 height 5
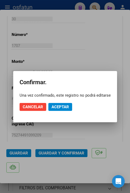
click at [57, 114] on mat-dialog-actions "Cancelar Aceptar" at bounding box center [65, 107] width 91 height 18
click at [59, 110] on button "Aceptar" at bounding box center [60, 107] width 24 height 8
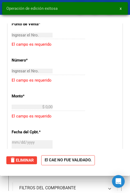
scroll to position [0, 0]
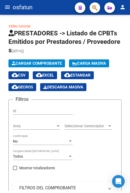
click at [6, 7] on mat-icon "menu" at bounding box center [7, 7] width 6 height 6
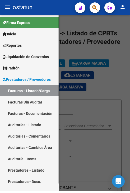
click at [41, 125] on link "Auditorías - Listado" at bounding box center [29, 124] width 59 height 11
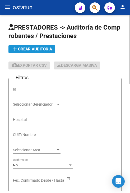
click at [45, 47] on span "add Crear Auditoría" at bounding box center [32, 49] width 40 height 5
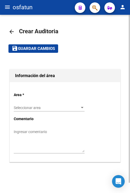
click at [47, 107] on span "Seleccionar area" at bounding box center [47, 108] width 66 height 4
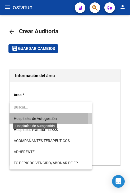
click at [44, 118] on span "Hospitales de Autogestión" at bounding box center [35, 119] width 43 height 4
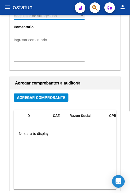
scroll to position [106, 0]
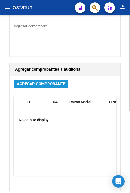
click at [41, 86] on span "Agregar Comprobante" at bounding box center [41, 84] width 48 height 5
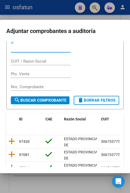
scroll to position [26, 0]
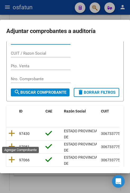
click at [12, 137] on icon at bounding box center [11, 133] width 7 height 7
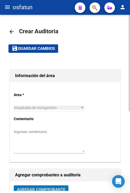
scroll to position [0, 0]
click at [45, 52] on button "save Guardar cambios" at bounding box center [33, 48] width 50 height 8
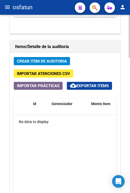
scroll to position [449, 0]
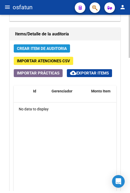
click at [60, 49] on span "Crear Item de Auditoria" at bounding box center [42, 48] width 50 height 5
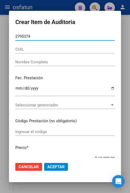
type input "27953747"
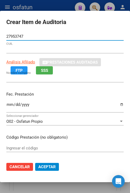
type input "20279537476"
type input "CHAVES ROLANDO SEBASTIAN"
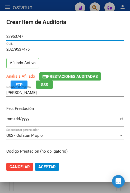
type input "27953747"
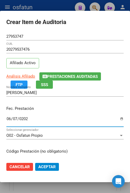
type input "2025-06-07"
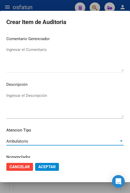
scroll to position [357, 0]
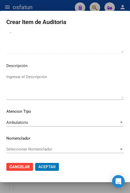
click at [35, 163] on button "Aceptar" at bounding box center [47, 167] width 24 height 8
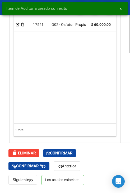
scroll to position [629, 0]
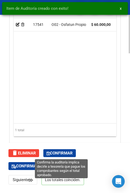
click at [67, 152] on span "Confirmar" at bounding box center [60, 153] width 26 height 5
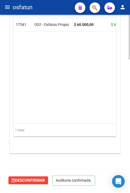
scroll to position [520, 0]
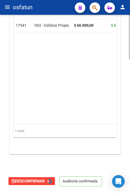
type input "202510"
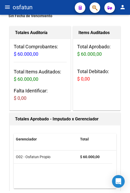
scroll to position [0, 0]
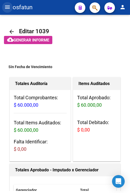
click at [6, 6] on mat-icon "menu" at bounding box center [7, 7] width 6 height 6
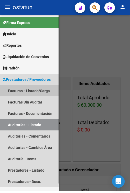
click at [32, 92] on link "Facturas - Listado/Carga" at bounding box center [29, 90] width 59 height 11
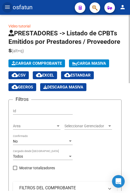
click at [41, 63] on span "Cargar Comprobante" at bounding box center [37, 63] width 50 height 5
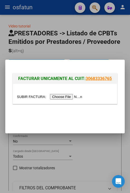
click at [62, 96] on input "file" at bounding box center [50, 97] width 67 height 6
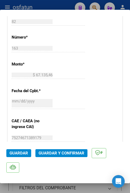
scroll to position [211, 0]
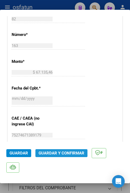
click at [54, 151] on span "Guardar y Confirmar" at bounding box center [62, 153] width 46 height 5
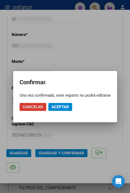
click at [63, 110] on button "Aceptar" at bounding box center [60, 107] width 24 height 8
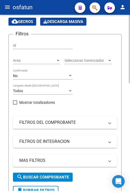
scroll to position [40, 0]
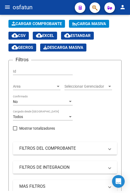
click at [4, 10] on button "menu" at bounding box center [7, 7] width 11 height 11
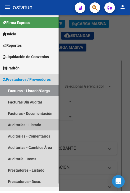
click at [31, 125] on link "Auditorías - Listado" at bounding box center [29, 124] width 59 height 11
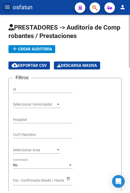
click at [38, 51] on span "add Crear Auditoría" at bounding box center [32, 49] width 40 height 5
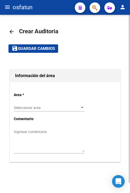
click at [45, 103] on div "Seleccionar area Seleccionar area" at bounding box center [49, 106] width 71 height 11
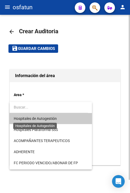
click at [48, 120] on span "Hospitales de Autogestión" at bounding box center [35, 119] width 43 height 4
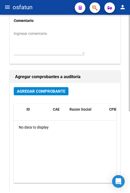
scroll to position [106, 0]
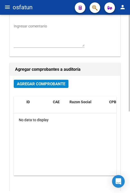
click at [40, 90] on div "Agregar Comprobante" at bounding box center [65, 86] width 103 height 12
click at [40, 88] on button "Agregar Comprobante" at bounding box center [41, 84] width 55 height 8
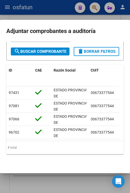
scroll to position [0, 0]
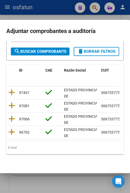
click at [7, 82] on datatable-header "ID CAE Razón Social CUIT CPBT Monto Fecha Cpbt Fecha Recibido Doc Respaldatoria…" at bounding box center [62, 76] width 113 height 22
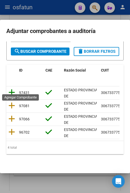
click at [8, 89] on icon at bounding box center [11, 92] width 7 height 7
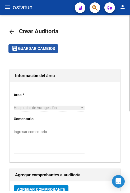
click at [36, 52] on button "save Guardar cambios" at bounding box center [33, 48] width 50 height 8
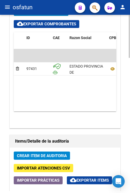
scroll to position [344, 0]
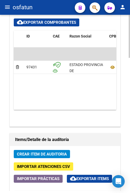
click at [50, 153] on span "Crear Item de Auditoria" at bounding box center [42, 154] width 50 height 5
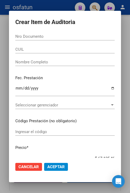
click at [42, 36] on input "Nro Documento" at bounding box center [64, 36] width 99 height 5
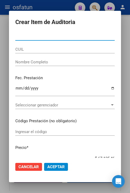
paste input "37296963"
type input "37296963"
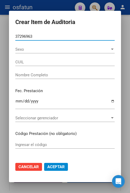
type input "27372969631"
type input "LAGOS MORENO DAYANA ROSA"
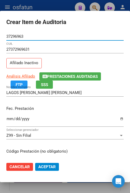
type input "37296963"
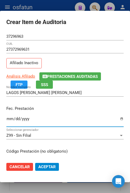
type input "9999-02-03"
type input "[DATE]"
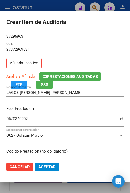
scroll to position [67, 0]
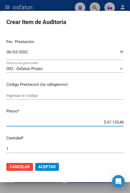
type input "$ 0,07"
type input "$ 0,77"
type input "$ 7,71"
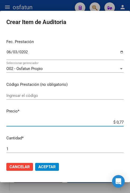
type input "$ 7,71"
type input "$ 77,11"
type input "$ 771,18"
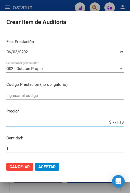
type input "$ 7.711,82"
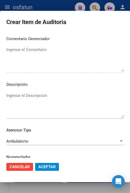
scroll to position [357, 0]
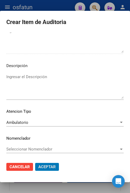
click at [35, 163] on button "Aceptar" at bounding box center [47, 167] width 24 height 8
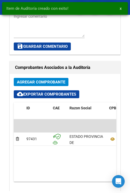
scroll to position [416, 0]
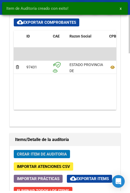
click at [49, 152] on span "Crear Item de Auditoria" at bounding box center [42, 154] width 50 height 5
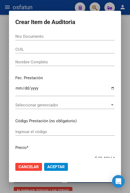
click at [65, 38] on input "Nro Documento" at bounding box center [64, 36] width 99 height 5
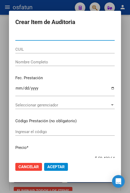
paste input "46617468"
type input "46617468"
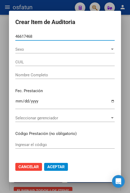
type input "27466174683"
type input "MOLINA BARROS MILAGROS ANTONEL -"
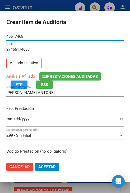
type input "46617468"
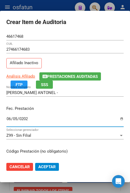
type input "[DATE]"
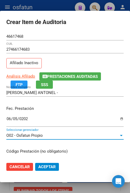
scroll to position [67, 0]
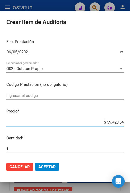
type input "$ 0,07"
type input "$ 0,77"
type input "$ 7,71"
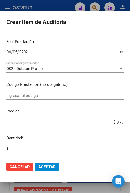
type input "$ 7,71"
type input "$ 77,11"
type input "$ 771,18"
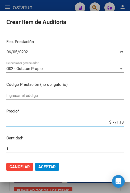
type input "$ 7.711,82"
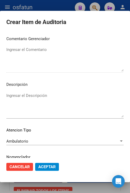
scroll to position [357, 0]
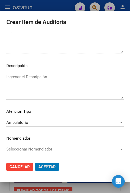
click at [35, 163] on button "Aceptar" at bounding box center [47, 167] width 24 height 8
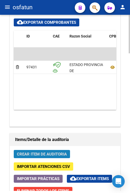
click at [63, 152] on span "Crear Item de Auditoria" at bounding box center [42, 154] width 50 height 5
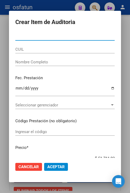
paste input "37296963"
type input "37296963"
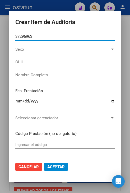
type input "27372969631"
type input "LAGOS MORENO DAYANA ROSA"
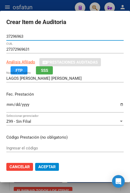
type input "37296963"
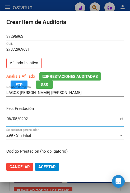
type input "[DATE]"
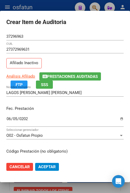
scroll to position [67, 0]
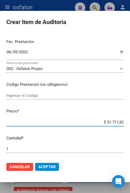
type input "$ 0,01"
type input "$ 0,12"
type input "$ 1,20"
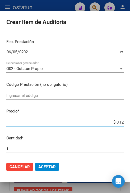
type input "$ 1,20"
type input "$ 12,00"
type input "$ 120,00"
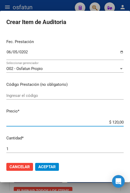
type input "$ 1.200,00"
type input "$ 12.000,00"
type input "$ 120.000,00"
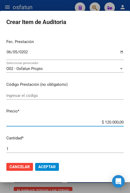
type input "$ 120.000,00"
type input "$ 12.000,00"
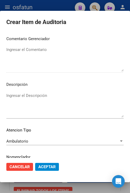
scroll to position [357, 0]
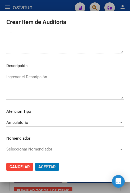
click at [35, 163] on button "Aceptar" at bounding box center [47, 167] width 24 height 8
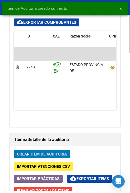
click at [40, 150] on button "Crear Item de Auditoria" at bounding box center [42, 154] width 56 height 8
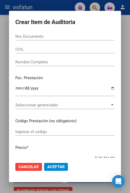
click at [61, 33] on div "Nro Documento" at bounding box center [64, 37] width 99 height 8
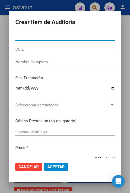
paste input "39797155"
type input "39797155"
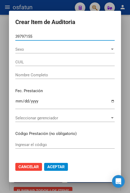
type input "20397971555"
type input "-"
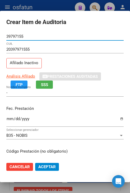
type input "39797155"
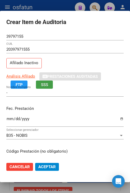
click at [48, 88] on button "SSS" at bounding box center [44, 85] width 17 height 8
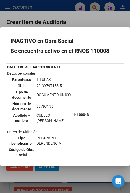
drag, startPoint x: 48, startPoint y: 121, endPoint x: 37, endPoint y: 116, distance: 12.5
click at [37, 116] on td "CUELLO FEDERICO JAVIER" at bounding box center [53, 118] width 35 height 11
copy td "CUELLO FEDERICO JAVIER"
click at [48, 16] on div at bounding box center [65, 96] width 130 height 193
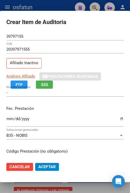
drag, startPoint x: 14, startPoint y: 94, endPoint x: -2, endPoint y: 100, distance: 16.8
click at [0, 100] on html "menu osfatun person Firma Express Inicio Calendario SSS Instructivos Contacto O…" at bounding box center [65, 96] width 130 height 193
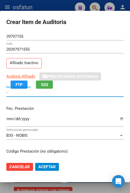
paste input "CUELLO FEDERICO JAVIER"
type input "CUELLO FEDERICO JAVIER"
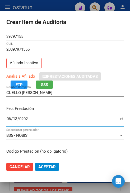
type input "[DATE]"
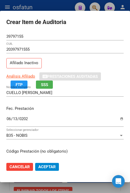
scroll to position [67, 0]
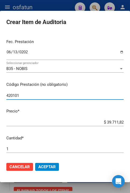
type input "420101"
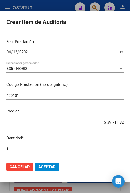
type input "$ 0,02"
type input "$ 0,20"
type input "$ 2,00"
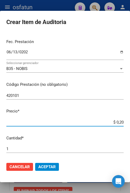
type input "$ 2,00"
type input "$ 20,00"
type input "$ 200,00"
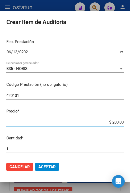
type input "$ 2.000,00"
type input "$ 20.000,00"
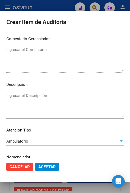
scroll to position [357, 0]
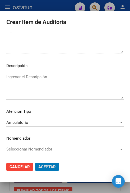
click at [35, 163] on button "Aceptar" at bounding box center [47, 167] width 24 height 8
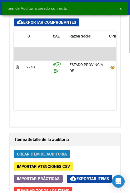
click at [33, 155] on span "Crear Item de Auditoria" at bounding box center [42, 154] width 50 height 5
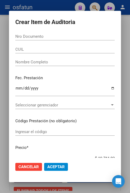
click at [83, 37] on input "Nro Documento" at bounding box center [64, 36] width 99 height 5
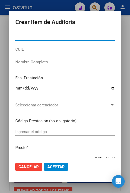
paste input "46617468"
type input "46617468"
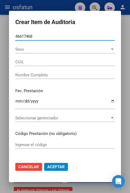
type input "27466174683"
type input "MOLINA BARROS MILAGROS ANTONEL -"
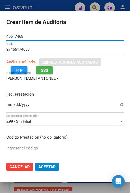
type input "46617468"
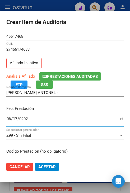
type input "[DATE]"
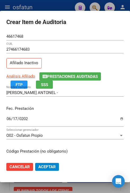
scroll to position [67, 0]
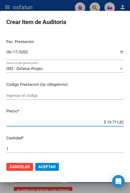
type input "$ 0,07"
type input "$ 0,77"
type input "$ 7,71"
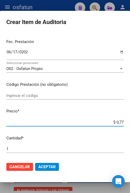
type input "$ 7,71"
type input "$ 77,11"
type input "$ 771,18"
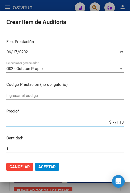
type input "$ 7.711,82"
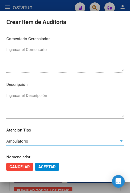
scroll to position [357, 0]
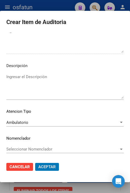
click at [35, 163] on button "Aceptar" at bounding box center [47, 167] width 24 height 8
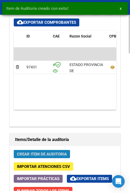
click at [53, 154] on span "Crear Item de Auditoria" at bounding box center [42, 154] width 50 height 5
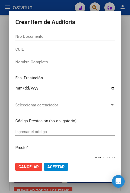
click at [38, 36] on form "Crear Item de Auditoria Nro Documento CUIL Nombre Completo Fec. Prestación Ingr…" at bounding box center [64, 96] width 99 height 159
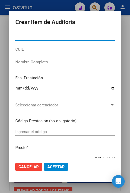
click at [38, 36] on input "Nro Documento" at bounding box center [64, 36] width 99 height 5
paste input "37296963"
type input "37296963"
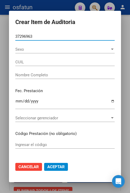
type input "27372969631"
type input "LAGOS MORENO DAYANA ROSA"
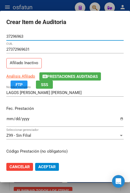
type input "37296963"
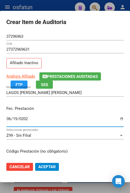
type input "[DATE]"
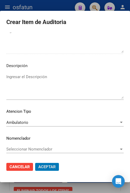
click at [35, 163] on button "Aceptar" at bounding box center [47, 167] width 24 height 8
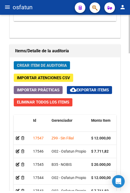
scroll to position [548, 0]
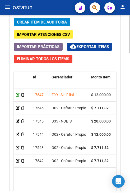
click at [17, 97] on icon at bounding box center [18, 95] width 4 height 4
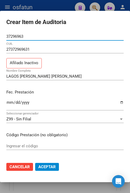
click at [39, 121] on div "Z99 - Sin Filial" at bounding box center [62, 119] width 113 height 5
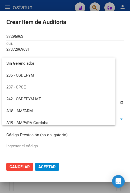
scroll to position [265, 0]
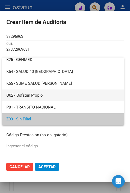
click at [45, 95] on span "O02 - Osfatun Propio" at bounding box center [62, 96] width 113 height 12
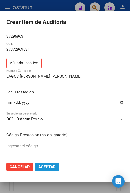
click at [47, 168] on span "Aceptar" at bounding box center [46, 167] width 17 height 5
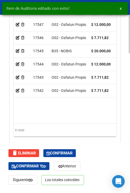
scroll to position [629, 0]
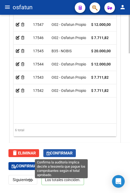
click at [73, 152] on span "Confirmar" at bounding box center [60, 153] width 26 height 5
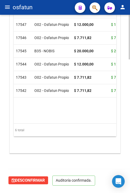
scroll to position [520, 0]
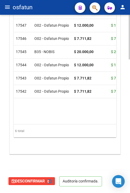
type input "202510"
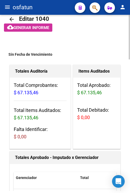
scroll to position [0, 0]
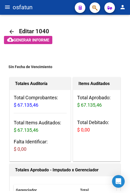
click at [7, 10] on button "menu" at bounding box center [7, 7] width 11 height 11
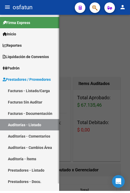
click at [34, 92] on link "Facturas - Listado/Carga" at bounding box center [29, 90] width 59 height 11
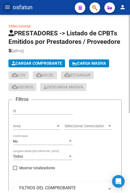
click at [36, 63] on span "Cargar Comprobante" at bounding box center [37, 63] width 50 height 5
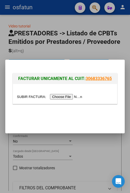
click at [53, 98] on input "file" at bounding box center [50, 97] width 67 height 6
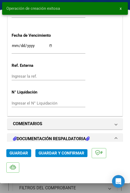
scroll to position [397, 0]
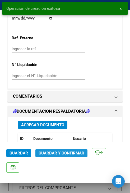
click at [62, 154] on span "Guardar y Confirmar" at bounding box center [62, 153] width 46 height 5
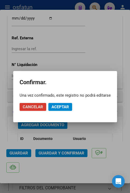
click at [65, 107] on span "Aceptar" at bounding box center [60, 107] width 17 height 5
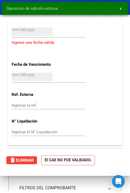
scroll to position [0, 0]
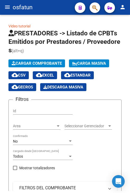
click at [4, 11] on mat-toolbar "menu osfatun person" at bounding box center [65, 7] width 130 height 15
click at [4, 9] on mat-icon "menu" at bounding box center [7, 7] width 6 height 6
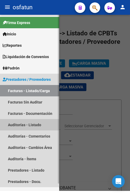
click at [26, 126] on link "Auditorías - Listado" at bounding box center [29, 124] width 59 height 11
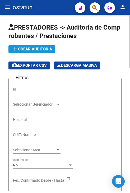
click at [34, 51] on span "add Crear Auditoría" at bounding box center [32, 49] width 40 height 5
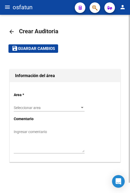
click at [49, 107] on span "Seleccionar area" at bounding box center [47, 108] width 66 height 4
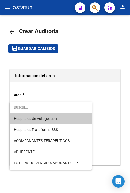
click at [49, 119] on span "Hospitales de Autogestión" at bounding box center [35, 119] width 43 height 4
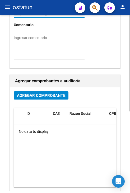
scroll to position [106, 0]
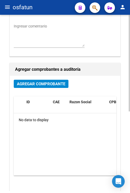
click at [59, 86] on button "Agregar Comprobante" at bounding box center [41, 84] width 55 height 8
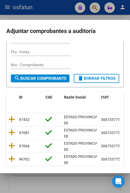
scroll to position [53, 0]
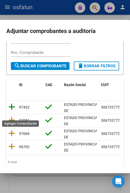
click at [12, 111] on icon at bounding box center [11, 106] width 7 height 7
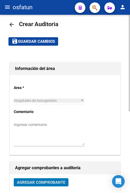
scroll to position [0, 0]
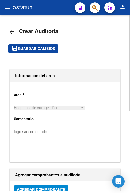
click at [45, 54] on mat-toolbar-row "save Guardar cambios" at bounding box center [64, 48] width 113 height 17
click at [45, 53] on mat-toolbar-row "save Guardar cambios" at bounding box center [64, 48] width 113 height 17
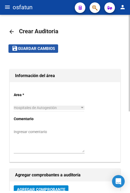
click at [45, 50] on span "Guardar cambios" at bounding box center [36, 49] width 37 height 5
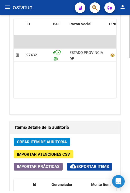
scroll to position [370, 0]
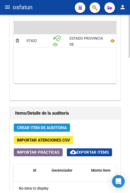
click at [65, 126] on span "Crear Item de Auditoria" at bounding box center [42, 128] width 50 height 5
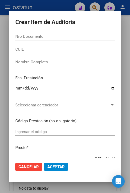
click at [98, 38] on input "Nro Documento" at bounding box center [64, 36] width 99 height 5
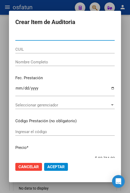
paste input "39090394"
type input "39090394"
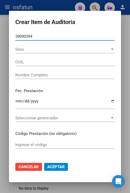
type input "23390903944"
type input "DOMINGUEZ MONTERO IRINA"
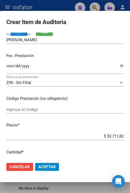
scroll to position [0, 0]
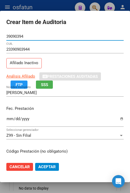
type input "39090394"
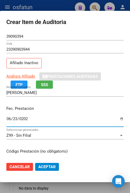
type input "[DATE]"
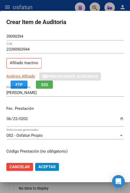
scroll to position [67, 0]
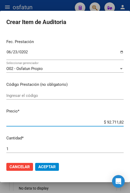
type input "$ 0,02"
type input "$ 0,20"
type input "$ 2,00"
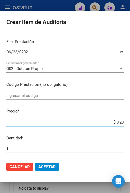
type input "$ 2,00"
type input "$ 20,00"
type input "$ 200,00"
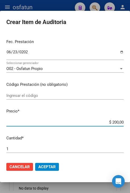
type input "$ 2.000,00"
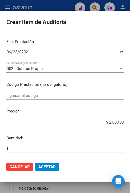
click at [37, 98] on div "Ingresar el código" at bounding box center [64, 96] width 117 height 8
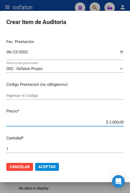
type input "$ 0,02"
type input "$ 0,20"
type input "$ 2,00"
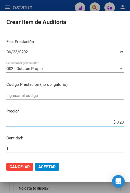
type input "$ 2,00"
type input "$ 20,00"
type input "$ 200,00"
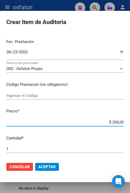
type input "$ 2.000,00"
type input "$ 20.000,00"
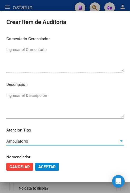
scroll to position [357, 0]
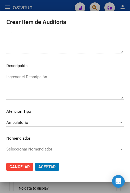
click at [35, 163] on button "Aceptar" at bounding box center [47, 167] width 24 height 8
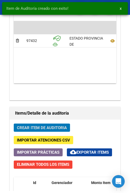
scroll to position [442, 0]
click at [35, 127] on button "Crear Item de Auditoria" at bounding box center [42, 128] width 56 height 8
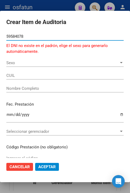
click at [35, 163] on button "Aceptar" at bounding box center [47, 167] width 24 height 8
type input "5958407"
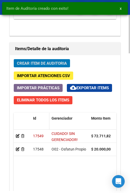
scroll to position [521, 0]
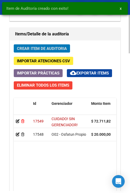
click at [23, 123] on icon at bounding box center [22, 121] width 3 height 4
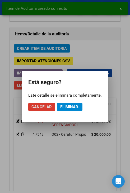
click at [82, 103] on mat-dialog-actions "Cancelar Eliminar." at bounding box center [64, 107] width 73 height 18
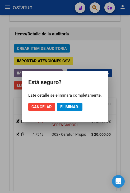
click at [78, 106] on span "Eliminar." at bounding box center [69, 107] width 19 height 5
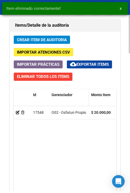
scroll to position [533, 0]
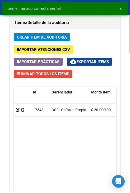
click at [34, 33] on button "Crear Item de Auditoria" at bounding box center [42, 37] width 56 height 8
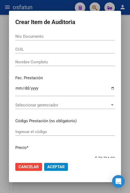
click at [88, 37] on input "Nro Documento" at bounding box center [64, 36] width 99 height 5
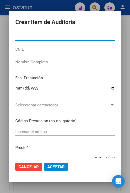
paste input "59584078"
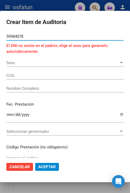
type input "59584078"
click at [54, 63] on span "Sexo" at bounding box center [62, 63] width 113 height 5
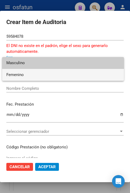
click at [52, 73] on span "Femenino" at bounding box center [62, 75] width 113 height 12
type input "27595840789"
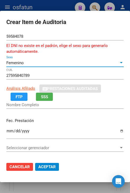
type input "RICART DOMINGUEZ FRANCISCO"
click at [58, 63] on div "Femenino" at bounding box center [62, 63] width 113 height 5
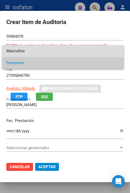
click at [73, 53] on span "Masculino" at bounding box center [62, 51] width 113 height 12
type input "20595840784"
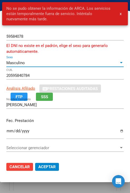
click at [73, 137] on input "Ingresar la fecha" at bounding box center [64, 133] width 117 height 8
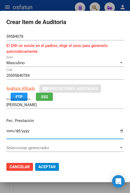
click at [73, 137] on input "Ingresar la fecha" at bounding box center [64, 133] width 117 height 8
type input "[DATE]"
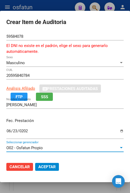
scroll to position [79, 0]
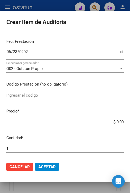
type input "$ 0,02"
type input "$ 0,20"
type input "$ 2,00"
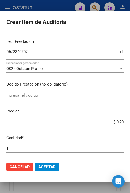
type input "$ 2,00"
type input "$ 20,00"
type input "$ 200,00"
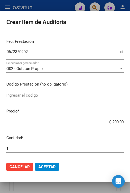
type input "$ 2.000,00"
type input "$ 20.000,00"
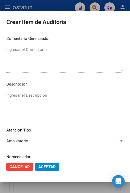
scroll to position [369, 0]
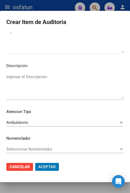
click at [35, 163] on button "Aceptar" at bounding box center [47, 167] width 24 height 8
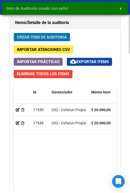
click at [27, 38] on span "Crear Item de Auditoria" at bounding box center [42, 37] width 50 height 5
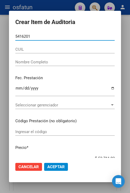
type input "54162011"
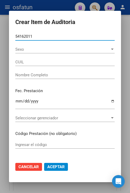
type input "27541620112"
type input "MOLINA SOFIA GUADALUPE"
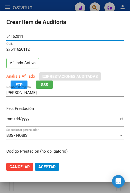
type input "54162011"
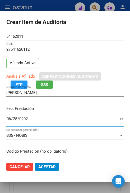
type input "[DATE]"
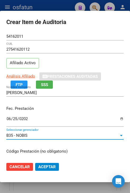
scroll to position [67, 0]
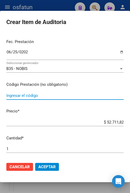
click at [94, 96] on input "Ingresar el código" at bounding box center [64, 95] width 117 height 5
type input "420101"
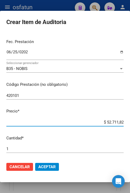
type input "$ 0,02"
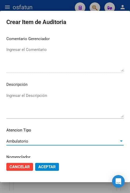
scroll to position [357, 0]
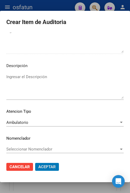
click at [35, 163] on button "Aceptar" at bounding box center [47, 167] width 24 height 8
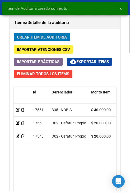
click at [36, 33] on button "Crear Item de Auditoria" at bounding box center [42, 37] width 56 height 8
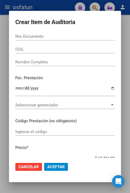
click at [62, 40] on div "Nro Documento" at bounding box center [64, 39] width 99 height 13
click at [59, 37] on input "Nro Documento" at bounding box center [64, 36] width 99 height 5
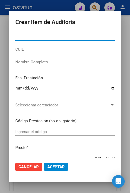
paste input "45586627"
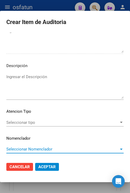
click at [53, 123] on span "Seleccionar tipo" at bounding box center [62, 122] width 113 height 5
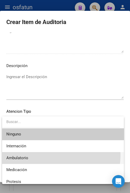
click at [56, 156] on span "Ambulatorio" at bounding box center [62, 158] width 113 height 12
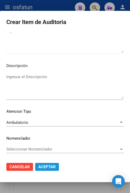
click at [52, 172] on mat-dialog-actions "Cancelar Aceptar" at bounding box center [64, 167] width 117 height 18
click at [51, 167] on span "Aceptar" at bounding box center [46, 167] width 17 height 5
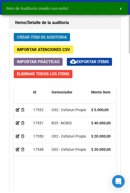
click at [48, 37] on span "Crear Item de Auditoria" at bounding box center [42, 37] width 50 height 5
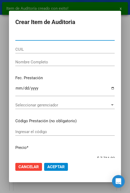
paste input "45586627"
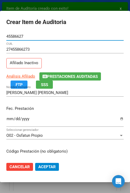
scroll to position [26, 0]
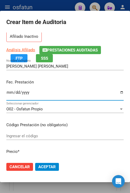
click at [8, 93] on input "Ingresar la fecha" at bounding box center [64, 94] width 117 height 8
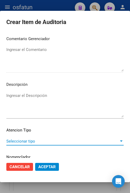
scroll to position [357, 0]
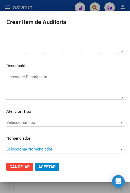
click at [13, 122] on span "Seleccionar tipo" at bounding box center [62, 122] width 113 height 5
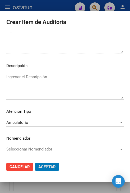
click at [35, 163] on button "Aceptar" at bounding box center [47, 167] width 24 height 8
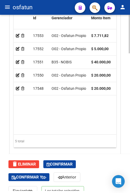
scroll to position [629, 0]
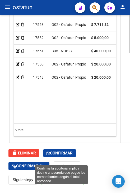
click at [62, 152] on span "Confirmar" at bounding box center [60, 153] width 26 height 5
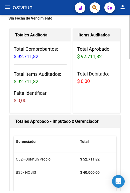
scroll to position [0, 0]
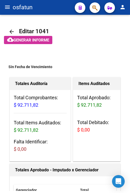
click at [9, 7] on mat-icon "menu" at bounding box center [7, 7] width 6 height 6
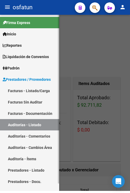
click at [41, 94] on link "Facturas - Listado/Carga" at bounding box center [29, 90] width 59 height 11
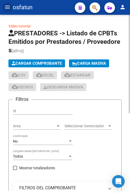
click at [48, 62] on span "Cargar Comprobante" at bounding box center [37, 63] width 50 height 5
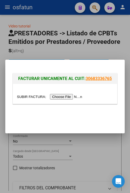
click at [68, 96] on input "file" at bounding box center [50, 97] width 67 height 6
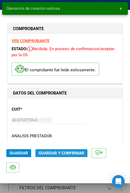
click at [73, 150] on button "Guardar y Confirmar" at bounding box center [61, 153] width 52 height 8
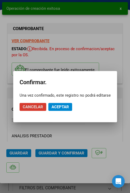
click at [63, 98] on app-popup "Confirmar. Una vez confirmado, este registro no podrá editarse Cancelar Aceptar" at bounding box center [65, 96] width 91 height 39
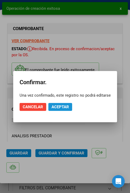
drag, startPoint x: 63, startPoint y: 98, endPoint x: 65, endPoint y: 107, distance: 8.6
click at [65, 107] on span "Aceptar" at bounding box center [60, 107] width 17 height 5
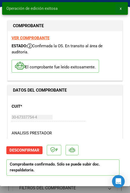
click at [119, 11] on button "x" at bounding box center [121, 9] width 10 height 10
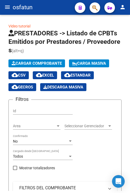
click at [5, 7] on mat-icon "menu" at bounding box center [7, 7] width 6 height 6
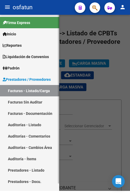
scroll to position [7, 0]
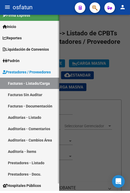
click at [38, 120] on link "Auditorías - Listado" at bounding box center [29, 117] width 59 height 11
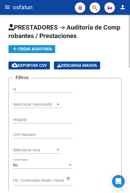
drag, startPoint x: 41, startPoint y: 41, endPoint x: 43, endPoint y: 49, distance: 8.3
click at [43, 49] on span "add Crear Auditoría" at bounding box center [32, 49] width 40 height 5
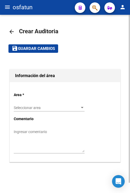
click at [51, 107] on span "Seleccionar area" at bounding box center [47, 108] width 66 height 4
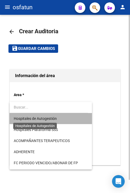
click at [52, 121] on span "Hospitales de Autogestión" at bounding box center [35, 119] width 43 height 4
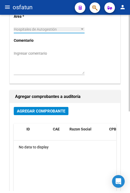
scroll to position [79, 0]
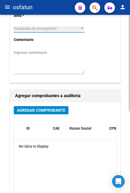
click at [48, 114] on div "Agregar Comprobante" at bounding box center [65, 112] width 103 height 12
click at [49, 112] on span "Agregar Comprobante" at bounding box center [41, 110] width 48 height 5
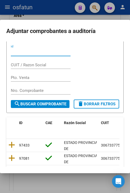
scroll to position [26, 0]
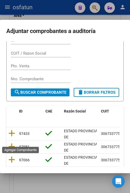
click at [13, 137] on icon at bounding box center [11, 133] width 7 height 7
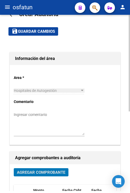
scroll to position [0, 0]
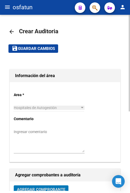
click at [44, 47] on span "Guardar cambios" at bounding box center [36, 49] width 37 height 5
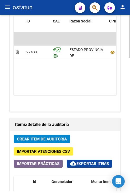
scroll to position [370, 0]
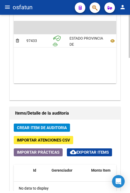
click at [56, 129] on span "Crear Item de Auditoria" at bounding box center [42, 128] width 50 height 5
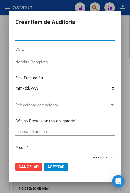
paste input "23947569"
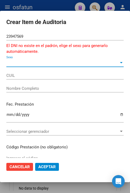
click at [32, 66] on div "Sexo Sexo" at bounding box center [64, 63] width 117 height 8
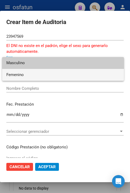
click at [34, 77] on span "Femenino" at bounding box center [62, 75] width 113 height 12
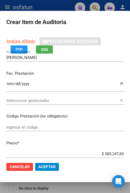
scroll to position [53, 0]
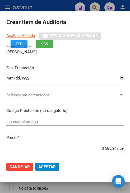
click at [10, 79] on input "Ingresar la fecha" at bounding box center [64, 80] width 117 height 8
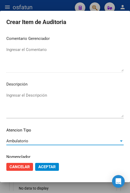
scroll to position [369, 0]
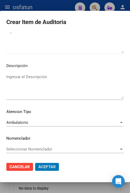
click at [35, 163] on button "Aceptar" at bounding box center [47, 167] width 24 height 8
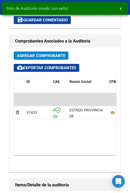
scroll to position [442, 0]
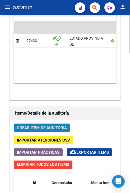
click at [47, 130] on span "Crear Item de Auditoria" at bounding box center [42, 128] width 50 height 5
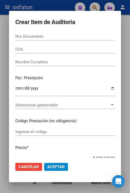
click at [51, 33] on div "Nro Documento" at bounding box center [64, 37] width 99 height 8
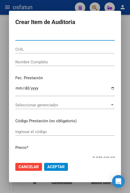
paste input "42727699"
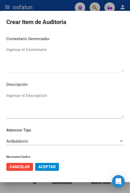
scroll to position [357, 0]
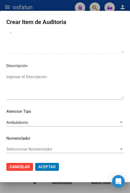
click at [35, 163] on button "Aceptar" at bounding box center [47, 167] width 24 height 8
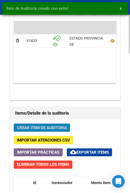
click at [59, 124] on button "Crear Item de Auditoria" at bounding box center [42, 128] width 56 height 8
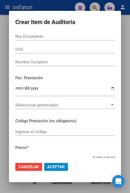
click at [63, 34] on input "Nro Documento" at bounding box center [64, 36] width 99 height 5
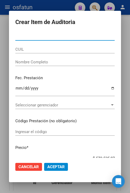
paste input "39092425"
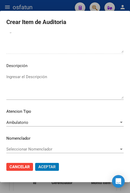
click at [35, 163] on button "Aceptar" at bounding box center [47, 167] width 24 height 8
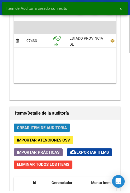
click at [48, 124] on button "Crear Item de Auditoria" at bounding box center [42, 128] width 56 height 8
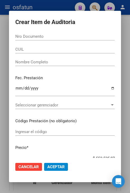
click at [81, 38] on input "Nro Documento" at bounding box center [64, 36] width 99 height 5
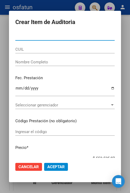
paste input "18507676"
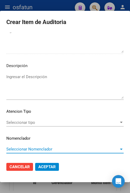
click at [69, 125] on div "Seleccionar tipo Seleccionar tipo" at bounding box center [64, 123] width 117 height 8
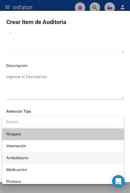
click at [67, 156] on span "Ambulatorio" at bounding box center [62, 158] width 113 height 12
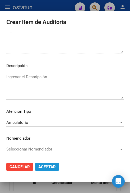
click at [56, 167] on span "Aceptar" at bounding box center [46, 167] width 17 height 5
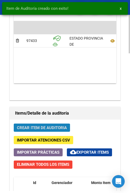
click at [67, 127] on span "Crear Item de Auditoria" at bounding box center [42, 128] width 50 height 5
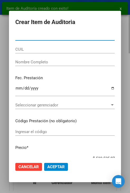
paste input "41773632"
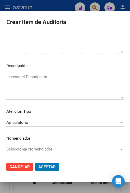
click at [35, 163] on button "Aceptar" at bounding box center [47, 167] width 24 height 8
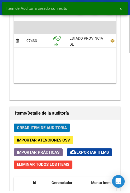
click at [67, 127] on span "Crear Item de Auditoria" at bounding box center [42, 128] width 50 height 5
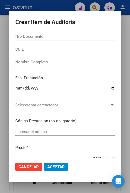
click at [27, 38] on input "Nro Documento" at bounding box center [64, 36] width 99 height 5
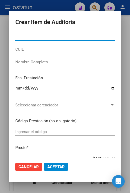
paste input "51189766"
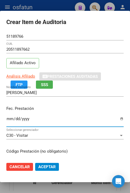
click at [8, 121] on input "Ingresar la fecha" at bounding box center [64, 121] width 117 height 8
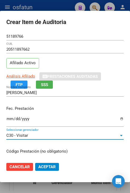
scroll to position [67, 0]
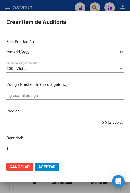
click at [96, 124] on input "$ 512.535,87" at bounding box center [64, 122] width 117 height 5
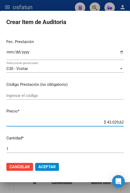
click at [96, 124] on input "$ 43.029,62" at bounding box center [64, 122] width 117 height 5
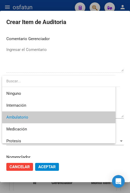
scroll to position [357, 0]
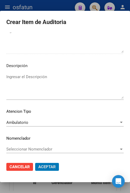
click at [35, 163] on button "Aceptar" at bounding box center [47, 167] width 24 height 8
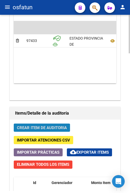
click at [70, 125] on button "Crear Item de Auditoria" at bounding box center [42, 128] width 56 height 8
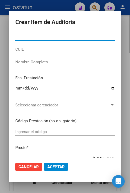
paste input "42727699"
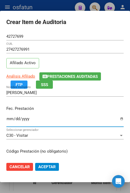
click at [8, 119] on input "Ingresar la fecha" at bounding box center [64, 121] width 117 height 8
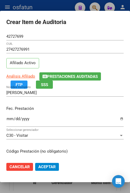
scroll to position [67, 0]
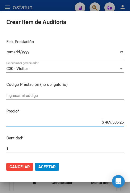
click at [96, 122] on input "$ 469.506,25" at bounding box center [64, 122] width 117 height 5
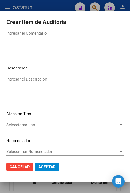
scroll to position [357, 0]
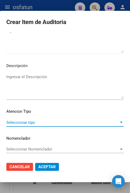
click at [44, 122] on span "Seleccionar tipo" at bounding box center [62, 122] width 113 height 5
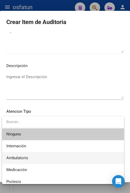
click at [41, 154] on span "Ambulatorio" at bounding box center [62, 158] width 113 height 12
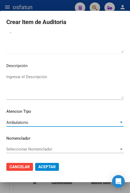
click at [47, 167] on span "Aceptar" at bounding box center [46, 167] width 17 height 5
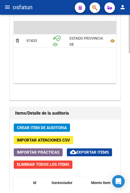
click at [48, 130] on button "Crear Item de Auditoria" at bounding box center [42, 128] width 56 height 8
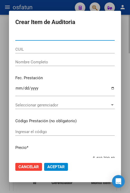
paste input "57733047"
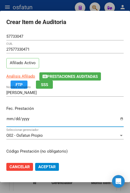
click at [8, 120] on input "Ingresar la fecha" at bounding box center [64, 121] width 117 height 8
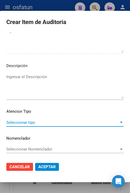
click at [72, 124] on span "Seleccionar tipo" at bounding box center [62, 122] width 113 height 5
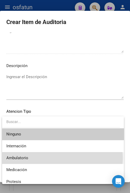
click at [62, 158] on span "Ambulatorio" at bounding box center [62, 158] width 113 height 12
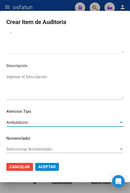
click at [45, 174] on mat-dialog-actions "Cancelar Aceptar" at bounding box center [64, 167] width 117 height 18
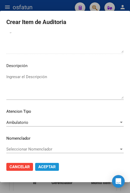
click at [47, 169] on span "Aceptar" at bounding box center [46, 167] width 17 height 5
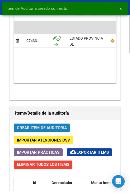
click at [46, 126] on span "Crear Item de Auditoria" at bounding box center [42, 128] width 50 height 5
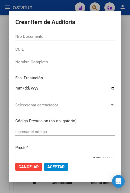
click at [76, 38] on input "Nro Documento" at bounding box center [64, 36] width 99 height 5
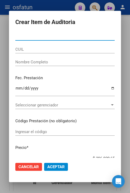
paste input "37723526"
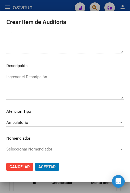
click at [35, 163] on button "Aceptar" at bounding box center [47, 167] width 24 height 8
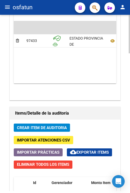
click at [53, 130] on button "Crear Item de Auditoria" at bounding box center [42, 128] width 56 height 8
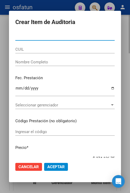
paste input "17124984"
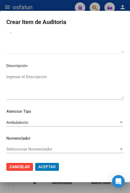
click at [35, 163] on button "Aceptar" at bounding box center [47, 167] width 24 height 8
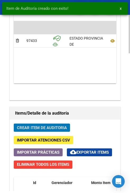
click at [54, 130] on button "Crear Item de Auditoria" at bounding box center [42, 128] width 56 height 8
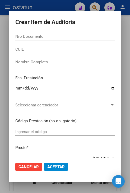
click at [47, 39] on div "Nro Documento" at bounding box center [64, 37] width 99 height 8
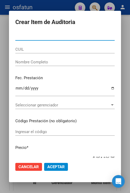
paste input "23483773"
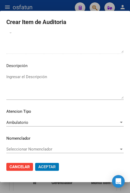
click at [35, 163] on button "Aceptar" at bounding box center [47, 167] width 24 height 8
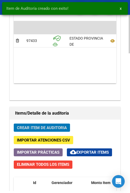
click at [48, 127] on span "Crear Item de Auditoria" at bounding box center [42, 128] width 50 height 5
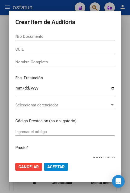
click at [47, 36] on input "Nro Documento" at bounding box center [64, 36] width 99 height 5
paste input "39137491"
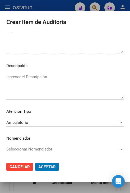
click at [35, 163] on button "Aceptar" at bounding box center [47, 167] width 24 height 8
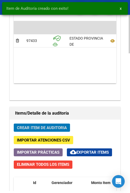
click at [62, 127] on span "Crear Item de Auditoria" at bounding box center [42, 128] width 50 height 5
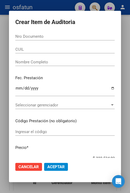
click at [74, 33] on div "Nro Documento" at bounding box center [64, 37] width 99 height 8
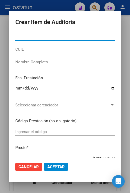
paste input "42909215"
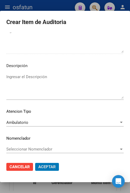
click at [35, 163] on button "Aceptar" at bounding box center [47, 167] width 24 height 8
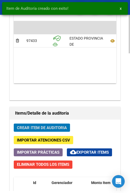
click at [44, 126] on span "Crear Item de Auditoria" at bounding box center [42, 128] width 50 height 5
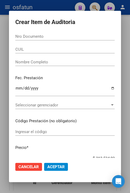
click at [62, 34] on div "Nro Documento" at bounding box center [64, 37] width 99 height 8
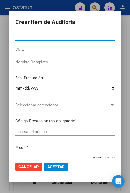
paste input "25340130"
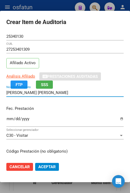
click at [75, 94] on input "GIANNELLI GABRIELA FERNANDA" at bounding box center [64, 92] width 117 height 5
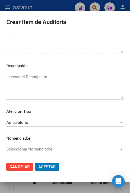
click at [35, 163] on button "Aceptar" at bounding box center [47, 167] width 24 height 8
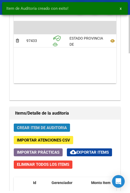
click at [61, 129] on span "Crear Item de Auditoria" at bounding box center [42, 128] width 50 height 5
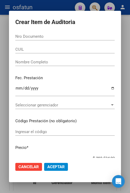
click at [49, 39] on div "Nro Documento" at bounding box center [64, 37] width 99 height 8
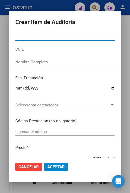
paste input "35106040"
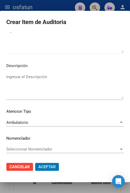
click at [35, 163] on button "Aceptar" at bounding box center [47, 167] width 24 height 8
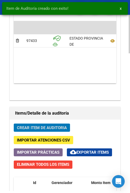
click at [58, 126] on span "Crear Item de Auditoria" at bounding box center [42, 128] width 50 height 5
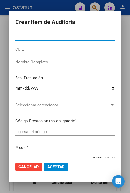
click at [76, 36] on input "Nro Documento" at bounding box center [64, 36] width 99 height 5
paste input "42727699"
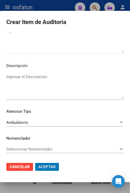
click at [35, 163] on button "Aceptar" at bounding box center [47, 167] width 24 height 8
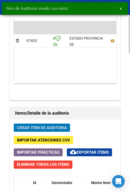
click at [48, 125] on span "Crear Item de Auditoria" at bounding box center [42, 127] width 50 height 5
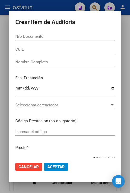
click at [33, 37] on input "Nro Documento" at bounding box center [64, 36] width 99 height 5
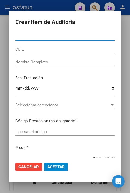
paste input "23947569"
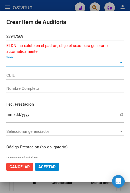
click at [51, 64] on span "Sexo" at bounding box center [62, 63] width 113 height 5
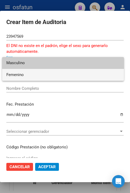
click at [48, 75] on span "Femenino" at bounding box center [62, 75] width 113 height 12
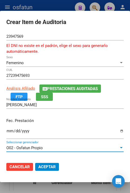
scroll to position [79, 0]
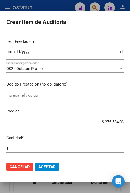
click at [92, 123] on input "$ 275.534,03" at bounding box center [64, 122] width 117 height 5
drag, startPoint x: 96, startPoint y: 122, endPoint x: 127, endPoint y: 123, distance: 31.2
click at [127, 123] on mat-dialog-content "23947569 Nro Documento El DNI no existe en el padrón, elige el sexo para genera…" at bounding box center [65, 96] width 130 height 126
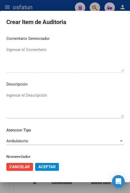
scroll to position [369, 0]
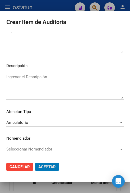
click at [35, 163] on button "Aceptar" at bounding box center [47, 167] width 24 height 8
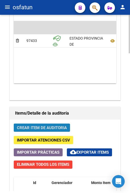
click at [53, 126] on span "Crear Item de Auditoria" at bounding box center [42, 128] width 50 height 5
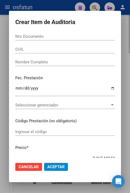
paste input "37638203"
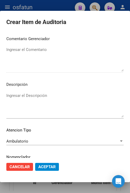
scroll to position [357, 0]
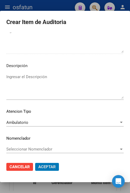
click at [35, 163] on button "Aceptar" at bounding box center [47, 167] width 24 height 8
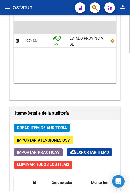
click at [30, 126] on span "Crear Item de Auditoria" at bounding box center [42, 128] width 50 height 5
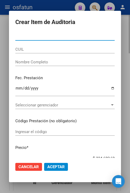
paste input "23947584"
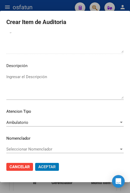
click at [35, 163] on button "Aceptar" at bounding box center [47, 167] width 24 height 8
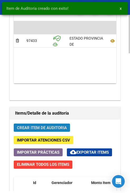
click at [48, 129] on span "Crear Item de Auditoria" at bounding box center [42, 128] width 50 height 5
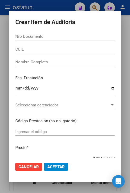
click at [90, 40] on div "Nro Documento" at bounding box center [64, 37] width 99 height 8
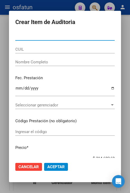
paste input "41597157"
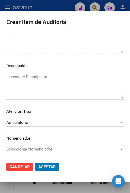
click at [35, 163] on button "Aceptar" at bounding box center [47, 167] width 24 height 8
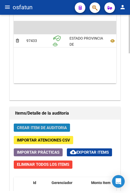
click at [54, 126] on span "Crear Item de Auditoria" at bounding box center [42, 128] width 50 height 5
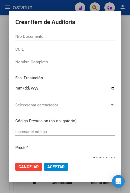
click at [36, 36] on input "Nro Documento" at bounding box center [64, 36] width 99 height 5
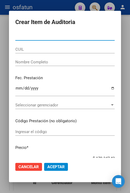
paste input "40938461"
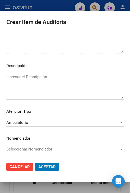
click at [35, 163] on button "Aceptar" at bounding box center [47, 167] width 24 height 8
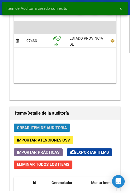
click at [67, 127] on button "Crear Item de Auditoria" at bounding box center [42, 128] width 56 height 8
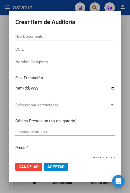
click at [80, 39] on input "Nro Documento" at bounding box center [64, 36] width 99 height 5
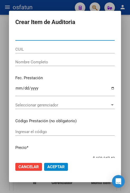
paste input "21630384"
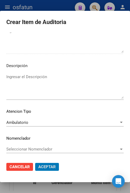
click at [35, 163] on button "Aceptar" at bounding box center [47, 167] width 24 height 8
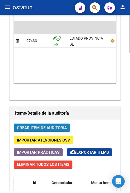
click at [50, 124] on button "Crear Item de Auditoria" at bounding box center [42, 128] width 56 height 8
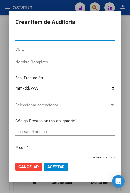
paste input "21880107"
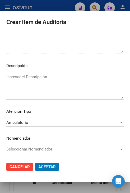
click at [52, 167] on span "Aceptar" at bounding box center [46, 167] width 17 height 5
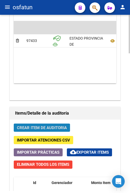
click at [40, 128] on span "Crear Item de Auditoria" at bounding box center [42, 128] width 50 height 5
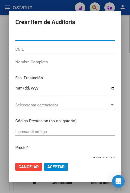
paste input "35315284"
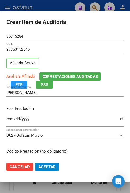
click at [61, 90] on div "AZCURRA DALMA ROCIO Nombre Completo" at bounding box center [64, 93] width 117 height 8
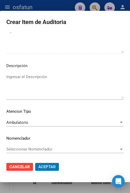
click at [35, 163] on button "Aceptar" at bounding box center [47, 167] width 24 height 8
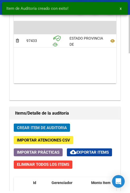
click at [61, 126] on span "Crear Item de Auditoria" at bounding box center [42, 128] width 50 height 5
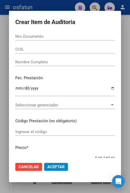
click at [74, 33] on div "Nro Documento" at bounding box center [64, 37] width 99 height 8
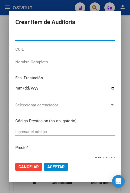
paste input "59180802"
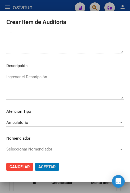
click at [35, 163] on button "Aceptar" at bounding box center [47, 167] width 24 height 8
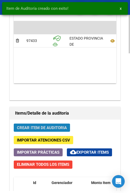
click at [68, 128] on button "Crear Item de Auditoria" at bounding box center [42, 128] width 56 height 8
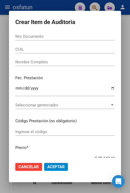
click at [69, 39] on div "Nro Documento" at bounding box center [64, 37] width 99 height 8
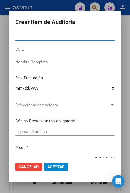
paste input "58344968"
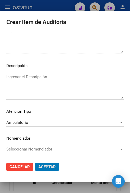
click at [35, 163] on button "Aceptar" at bounding box center [47, 167] width 24 height 8
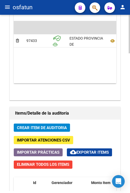
click at [45, 128] on span "Crear Item de Auditoria" at bounding box center [42, 128] width 50 height 5
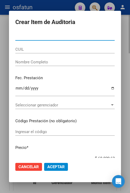
paste input "58344968"
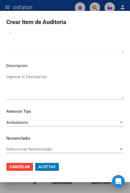
click at [35, 163] on button "Aceptar" at bounding box center [47, 167] width 24 height 8
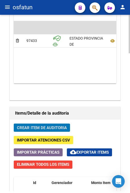
click at [68, 129] on button "Crear Item de Auditoria" at bounding box center [42, 128] width 56 height 8
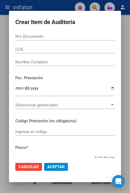
click at [57, 40] on div "Nro Documento" at bounding box center [64, 37] width 99 height 8
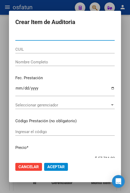
paste input "42727699"
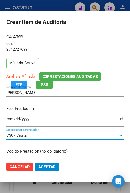
scroll to position [67, 0]
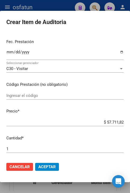
click at [116, 98] on div "Ingresar el código" at bounding box center [64, 96] width 117 height 8
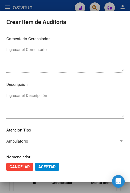
scroll to position [357, 0]
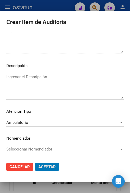
click at [35, 163] on button "Aceptar" at bounding box center [47, 167] width 24 height 8
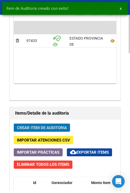
click at [63, 127] on span "Crear Item de Auditoria" at bounding box center [42, 128] width 50 height 5
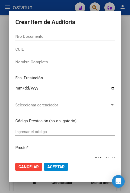
click at [88, 38] on input "Nro Documento" at bounding box center [64, 36] width 99 height 5
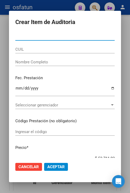
paste input "25854108"
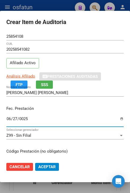
click at [40, 122] on input "0025-06-27" at bounding box center [64, 121] width 117 height 8
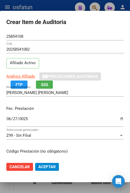
scroll to position [67, 0]
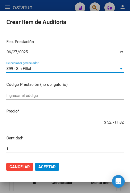
click at [66, 67] on div "Z99 - Sin Filial" at bounding box center [62, 68] width 113 height 5
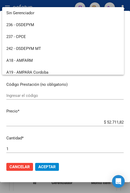
scroll to position [265, 0]
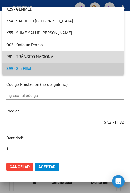
click at [70, 53] on span "P81 - TRÁNSITO NACIONAL" at bounding box center [62, 57] width 113 height 12
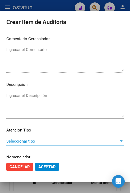
scroll to position [357, 0]
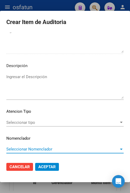
click at [77, 122] on span "Seleccionar tipo" at bounding box center [62, 122] width 113 height 5
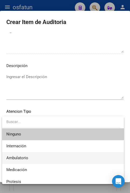
click at [70, 154] on span "Ambulatorio" at bounding box center [62, 158] width 113 height 12
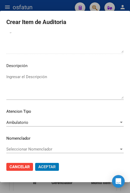
click at [35, 163] on button "Aceptar" at bounding box center [47, 167] width 24 height 8
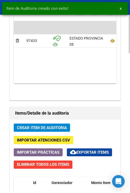
click at [56, 126] on span "Crear Item de Auditoria" at bounding box center [42, 128] width 50 height 5
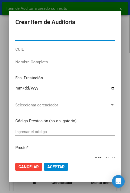
paste input "35106040"
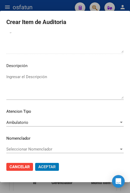
click at [35, 163] on button "Aceptar" at bounding box center [47, 167] width 24 height 8
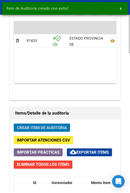
click at [56, 127] on span "Crear Item de Auditoria" at bounding box center [42, 128] width 50 height 5
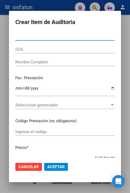
click at [70, 35] on input "Nro Documento" at bounding box center [64, 36] width 99 height 5
paste input "35106040"
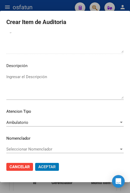
click at [35, 163] on button "Aceptar" at bounding box center [47, 167] width 24 height 8
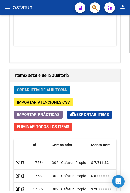
scroll to position [495, 0]
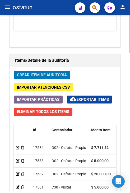
click at [34, 75] on span "Crear Item de Auditoria" at bounding box center [42, 75] width 50 height 5
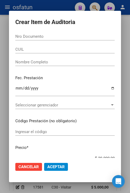
click at [34, 37] on input "Nro Documento" at bounding box center [64, 36] width 99 height 5
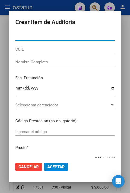
paste input "43359776"
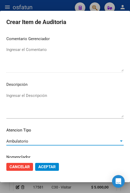
scroll to position [357, 0]
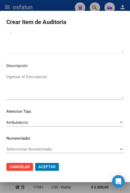
click at [35, 163] on button "Aceptar" at bounding box center [47, 167] width 24 height 8
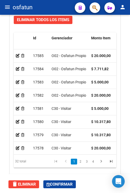
scroll to position [629, 0]
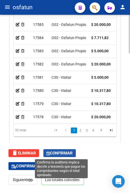
click at [70, 152] on span "Confirmar" at bounding box center [60, 153] width 26 height 5
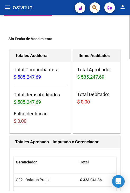
scroll to position [0, 0]
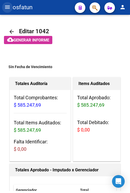
click at [7, 9] on mat-icon "menu" at bounding box center [7, 7] width 6 height 6
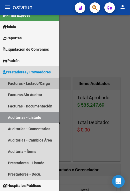
drag, startPoint x: 41, startPoint y: 84, endPoint x: 63, endPoint y: 94, distance: 24.4
click at [41, 84] on link "Facturas - Listado/Carga" at bounding box center [29, 83] width 59 height 11
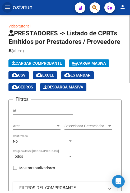
click at [53, 63] on span "Cargar Comprobante" at bounding box center [37, 63] width 50 height 5
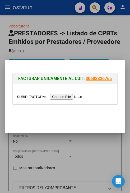
click at [63, 96] on input "file" at bounding box center [50, 97] width 67 height 6
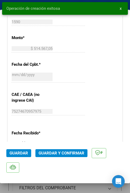
scroll to position [238, 0]
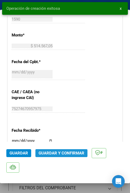
click at [72, 150] on button "Guardar y Confirmar" at bounding box center [61, 153] width 52 height 8
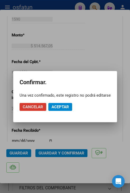
click at [65, 107] on span "Aceptar" at bounding box center [60, 107] width 17 height 5
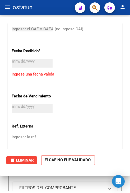
scroll to position [0, 0]
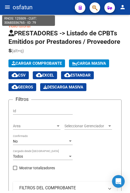
click at [13, 10] on span "osfatun" at bounding box center [23, 8] width 20 height 12
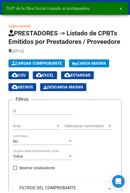
click at [2, 9] on div "CUIT de la Obra Social copiado al portapapeles. x" at bounding box center [65, 8] width 130 height 17
click at [120, 10] on span "x" at bounding box center [121, 8] width 2 height 5
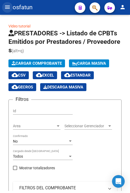
click at [6, 8] on mat-icon "menu" at bounding box center [7, 7] width 6 height 6
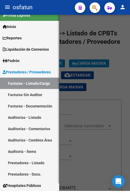
click at [43, 119] on link "Auditorías - Listado" at bounding box center [29, 117] width 59 height 11
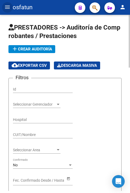
click at [40, 49] on span "add Crear Auditoría" at bounding box center [32, 49] width 40 height 5
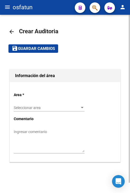
click at [52, 104] on div "Seleccionar area Seleccionar area" at bounding box center [49, 106] width 71 height 11
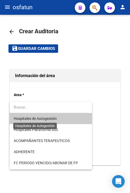
click at [53, 118] on span "Hospitales de Autogestión" at bounding box center [35, 119] width 43 height 4
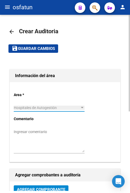
scroll to position [79, 0]
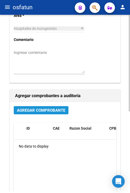
click at [48, 113] on button "Agregar Comprobante" at bounding box center [41, 110] width 55 height 8
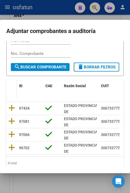
scroll to position [53, 0]
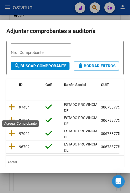
click at [13, 111] on icon at bounding box center [11, 106] width 7 height 7
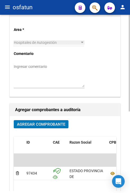
scroll to position [0, 0]
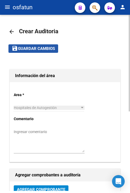
click at [47, 52] on button "save Guardar cambios" at bounding box center [33, 48] width 50 height 8
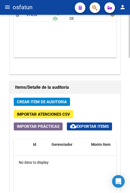
scroll to position [397, 0]
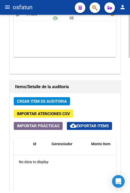
click at [57, 101] on span "Crear Item de Auditoria" at bounding box center [42, 101] width 50 height 5
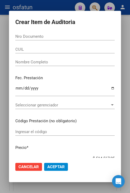
click at [61, 38] on input "Nro Documento" at bounding box center [64, 36] width 99 height 5
paste input "58936621"
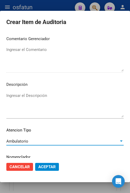
scroll to position [357, 0]
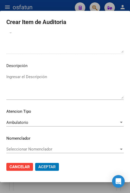
click at [35, 163] on button "Aceptar" at bounding box center [47, 167] width 24 height 8
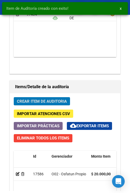
scroll to position [468, 0]
click at [41, 104] on button "Crear Item de Auditoria" at bounding box center [42, 101] width 56 height 8
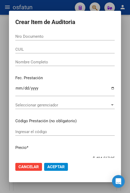
click at [77, 33] on div "Nro Documento" at bounding box center [64, 37] width 99 height 8
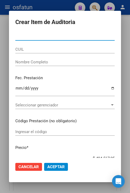
paste input "25620981"
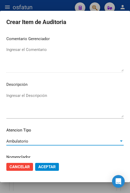
scroll to position [357, 0]
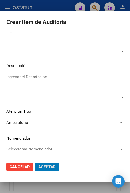
click at [35, 163] on button "Aceptar" at bounding box center [47, 167] width 24 height 8
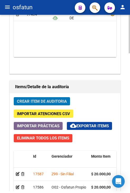
click at [53, 102] on span "Crear Item de Auditoria" at bounding box center [42, 101] width 50 height 5
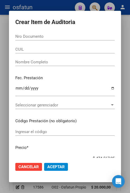
click at [57, 42] on div "Nro Documento" at bounding box center [64, 39] width 99 height 13
click at [63, 38] on input "Nro Documento" at bounding box center [64, 36] width 99 height 5
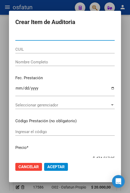
paste input "55844727"
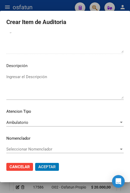
click at [35, 163] on button "Aceptar" at bounding box center [47, 167] width 24 height 8
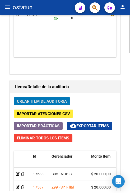
click at [33, 99] on span "Crear Item de Auditoria" at bounding box center [42, 101] width 50 height 5
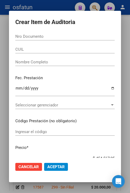
click at [48, 37] on input "Nro Documento" at bounding box center [64, 36] width 99 height 5
paste input "25620981"
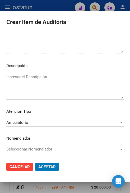
click at [35, 163] on button "Aceptar" at bounding box center [47, 167] width 24 height 8
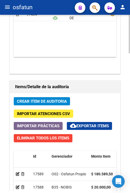
click at [61, 100] on span "Crear Item de Auditoria" at bounding box center [42, 101] width 50 height 5
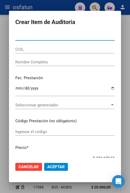
paste input "24970942"
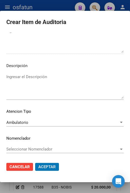
click at [35, 163] on button "Aceptar" at bounding box center [47, 167] width 24 height 8
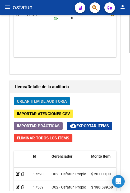
click at [66, 102] on span "Crear Item de Auditoria" at bounding box center [42, 101] width 50 height 5
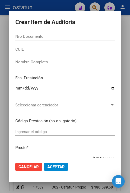
click at [77, 38] on input "Nro Documento" at bounding box center [64, 36] width 99 height 5
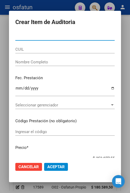
paste input "40937967"
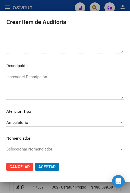
click at [35, 163] on button "Aceptar" at bounding box center [47, 167] width 24 height 8
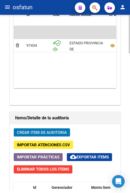
scroll to position [442, 0]
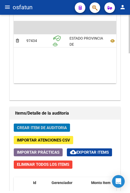
click at [52, 127] on span "Crear Item de Auditoria" at bounding box center [42, 128] width 50 height 5
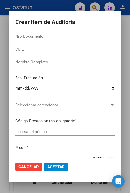
click at [66, 31] on form "Crear Item de Auditoria Nro Documento CUIL Nombre Completo Fec. Prestación Ingr…" at bounding box center [64, 96] width 99 height 159
click at [66, 37] on input "Nro Documento" at bounding box center [64, 36] width 99 height 5
paste input "23215391"
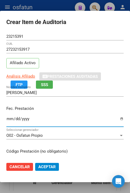
click at [65, 96] on div "FUNES MERCEDES ELENA Nombre Completo" at bounding box center [64, 93] width 117 height 8
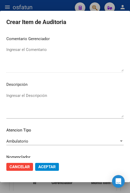
scroll to position [357, 0]
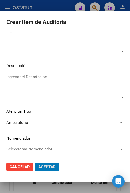
click at [35, 163] on button "Aceptar" at bounding box center [47, 167] width 24 height 8
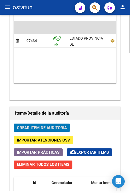
click at [37, 126] on span "Crear Item de Auditoria" at bounding box center [42, 128] width 50 height 5
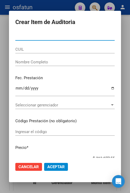
paste input "36543505"
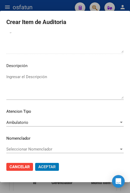
click at [35, 163] on button "Aceptar" at bounding box center [47, 167] width 24 height 8
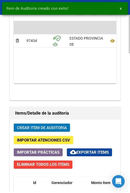
click at [60, 126] on span "Crear Item de Auditoria" at bounding box center [42, 128] width 50 height 5
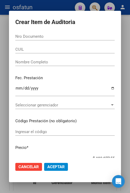
click at [9, 38] on mat-dialog-content "Nro Documento CUIL Nombre Completo Fec. Prestación Ingresar la fecha Selecciona…" at bounding box center [65, 96] width 112 height 126
click at [19, 38] on input "Nro Documento" at bounding box center [64, 36] width 99 height 5
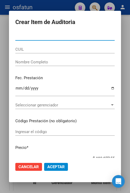
paste input "23215391"
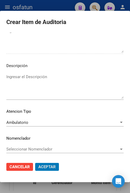
click at [35, 163] on button "Aceptar" at bounding box center [47, 167] width 24 height 8
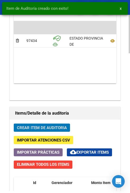
click at [65, 126] on span "Crear Item de Auditoria" at bounding box center [42, 128] width 50 height 5
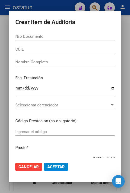
click at [51, 27] on form "Crear Item de Auditoria Nro Documento CUIL Nombre Completo Fec. Prestación Ingr…" at bounding box center [64, 96] width 99 height 159
click at [58, 31] on form "Crear Item de Auditoria Nro Documento CUIL Nombre Completo Fec. Prestación Ingr…" at bounding box center [64, 96] width 99 height 159
click at [58, 36] on input "Nro Documento" at bounding box center [64, 36] width 99 height 5
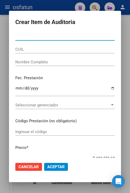
paste input "34010351"
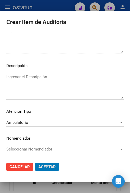
click at [35, 163] on button "Aceptar" at bounding box center [47, 167] width 24 height 8
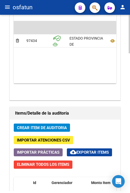
click at [53, 128] on span "Crear Item de Auditoria" at bounding box center [42, 128] width 50 height 5
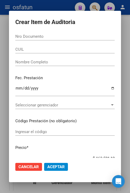
paste input "37090516"
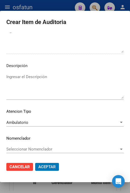
click at [35, 163] on button "Aceptar" at bounding box center [47, 167] width 24 height 8
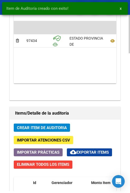
click at [65, 127] on span "Crear Item de Auditoria" at bounding box center [42, 128] width 50 height 5
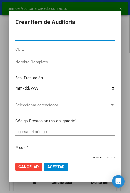
paste input "39090656"
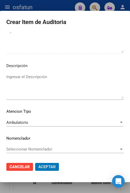
click at [35, 163] on button "Aceptar" at bounding box center [47, 167] width 24 height 8
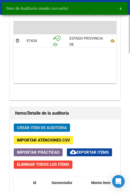
click at [60, 128] on span "Crear Item de Auditoria" at bounding box center [42, 128] width 50 height 5
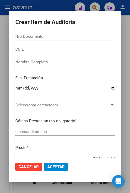
click at [90, 34] on input "Nro Documento" at bounding box center [64, 36] width 99 height 5
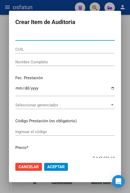
paste input "22786725"
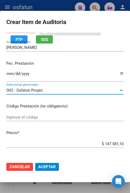
scroll to position [53, 0]
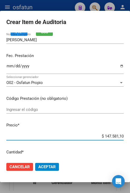
drag, startPoint x: 99, startPoint y: 136, endPoint x: 129, endPoint y: 139, distance: 30.3
click at [129, 139] on mat-dialog-content "22786725 Nro Documento 27227867251 CUIL Afiliado Inactivo Análisis Afiliado Pre…" at bounding box center [65, 96] width 130 height 126
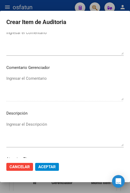
scroll to position [357, 0]
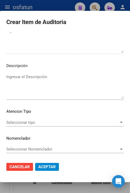
click at [37, 119] on div "Seleccionar tipo Seleccionar tipo" at bounding box center [64, 123] width 117 height 8
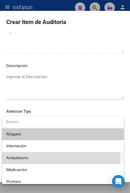
click at [36, 161] on span "Ambulatorio" at bounding box center [62, 158] width 113 height 12
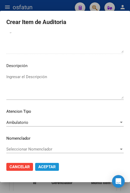
click at [47, 166] on span "Aceptar" at bounding box center [46, 167] width 17 height 5
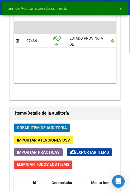
click at [56, 127] on span "Crear Item de Auditoria" at bounding box center [42, 128] width 50 height 5
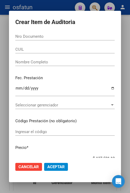
click at [86, 40] on div "Nro Documento" at bounding box center [64, 37] width 99 height 8
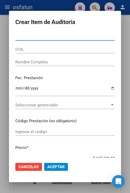
click at [85, 39] on input "Nro Documento" at bounding box center [64, 36] width 99 height 5
paste input "50370420"
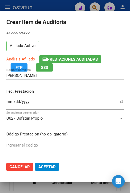
scroll to position [26, 0]
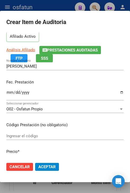
click at [7, 93] on input "Ingresar la fecha" at bounding box center [64, 94] width 117 height 8
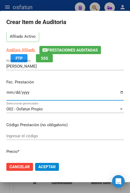
click at [52, 136] on input "Ingresar el código" at bounding box center [64, 136] width 117 height 5
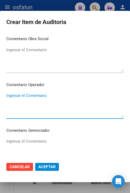
scroll to position [338, 0]
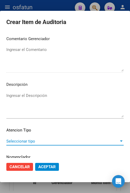
click at [91, 145] on div "Seleccionar tipo Seleccionar tipo" at bounding box center [64, 141] width 117 height 8
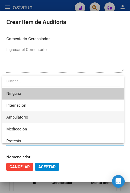
click at [71, 120] on span "Ambulatorio" at bounding box center [62, 118] width 113 height 12
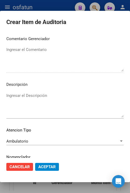
scroll to position [357, 0]
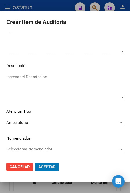
click at [35, 163] on button "Aceptar" at bounding box center [47, 167] width 24 height 8
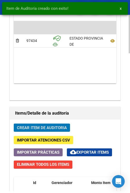
click at [61, 127] on span "Crear Item de Auditoria" at bounding box center [42, 128] width 50 height 5
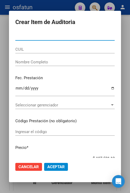
click at [76, 37] on input "Nro Documento" at bounding box center [64, 36] width 99 height 5
paste input "20688370"
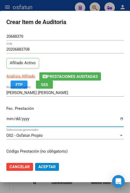
click at [90, 95] on input "PALLERO FLAVIO MARCELO" at bounding box center [64, 92] width 117 height 5
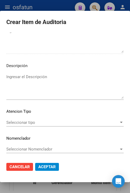
click at [44, 120] on div "Seleccionar tipo Seleccionar tipo" at bounding box center [64, 123] width 117 height 8
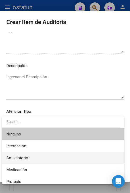
click at [40, 162] on span "Ambulatorio" at bounding box center [62, 158] width 113 height 12
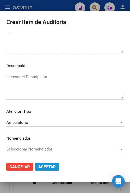
click at [50, 166] on span "Aceptar" at bounding box center [46, 167] width 17 height 5
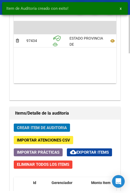
click at [66, 128] on span "Crear Item de Auditoria" at bounding box center [42, 128] width 50 height 5
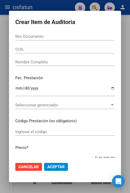
click at [103, 38] on input "Nro Documento" at bounding box center [64, 36] width 99 height 5
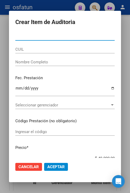
paste input "33668087"
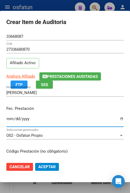
click at [35, 120] on input "Ingresar la fecha" at bounding box center [64, 121] width 117 height 8
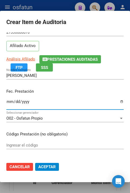
scroll to position [26, 0]
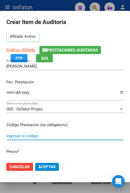
click at [71, 136] on input "Ingresar el código" at bounding box center [64, 136] width 117 height 5
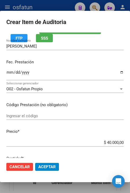
scroll to position [53, 0]
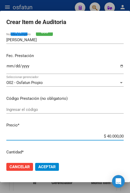
click at [96, 136] on input "$ 40.000,00" at bounding box center [64, 136] width 117 height 5
drag, startPoint x: 99, startPoint y: 135, endPoint x: 124, endPoint y: 139, distance: 25.1
click at [124, 139] on mat-dialog-content "33668087 Nro Documento 27336680870 CUIL Afiliado Activo Análisis Afiliado Prest…" at bounding box center [65, 96] width 130 height 126
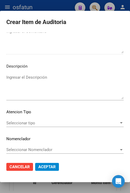
scroll to position [357, 0]
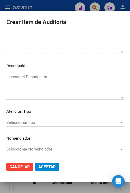
click at [43, 124] on span "Seleccionar tipo" at bounding box center [62, 122] width 113 height 5
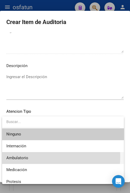
click at [32, 157] on span "Ambulatorio" at bounding box center [62, 158] width 113 height 12
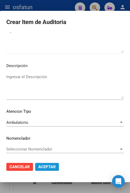
click at [47, 167] on span "Aceptar" at bounding box center [46, 167] width 17 height 5
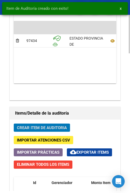
click at [50, 130] on button "Crear Item de Auditoria" at bounding box center [42, 128] width 56 height 8
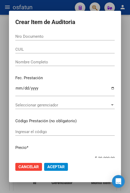
click at [31, 36] on input "Nro Documento" at bounding box center [64, 36] width 99 height 5
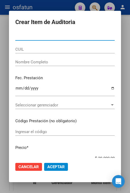
paste input "39797662"
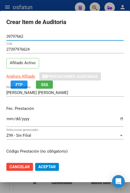
click at [11, 119] on input "Ingresar la fecha" at bounding box center [64, 121] width 117 height 8
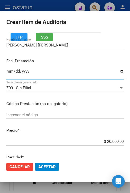
scroll to position [53, 0]
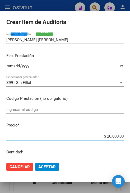
drag, startPoint x: 104, startPoint y: 136, endPoint x: 135, endPoint y: 138, distance: 31.5
click at [130, 138] on html "menu osfatun person Firma Express Inicio Calendario SSS Instructivos Contacto O…" at bounding box center [65, 96] width 130 height 193
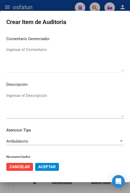
scroll to position [357, 0]
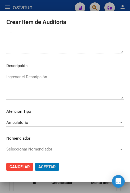
click at [35, 163] on button "Aceptar" at bounding box center [47, 167] width 24 height 8
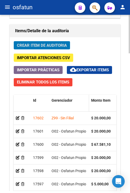
scroll to position [582, 0]
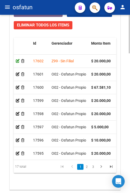
click at [18, 63] on icon at bounding box center [18, 61] width 4 height 4
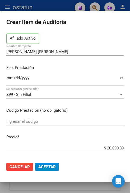
scroll to position [0, 0]
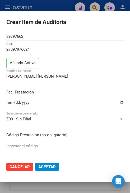
click at [31, 115] on div "Z99 - Sin Filial Seleccionar gerenciador" at bounding box center [64, 119] width 117 height 8
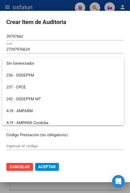
scroll to position [265, 0]
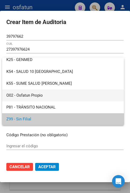
click at [38, 95] on span "O02 - Osfatun Propio" at bounding box center [62, 96] width 113 height 12
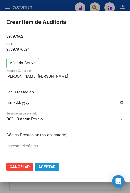
click at [49, 168] on span "Aceptar" at bounding box center [46, 167] width 17 height 5
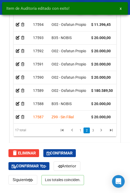
scroll to position [125, 0]
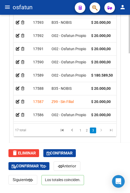
click at [17, 100] on app-auditoria-detalle at bounding box center [18, 102] width 4 height 4
click at [19, 100] on icon at bounding box center [18, 102] width 4 height 4
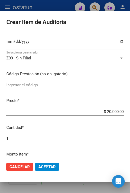
scroll to position [53, 0]
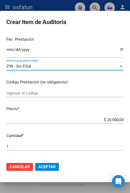
click at [41, 66] on div "Z99 - Sin Filial" at bounding box center [62, 66] width 113 height 5
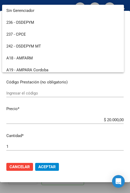
scroll to position [265, 0]
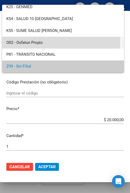
click at [45, 41] on span "O02 - Osfatun Propio" at bounding box center [62, 43] width 113 height 12
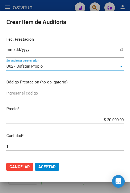
click at [47, 168] on span "Aceptar" at bounding box center [46, 167] width 17 height 5
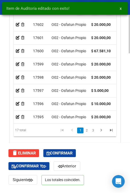
scroll to position [629, 0]
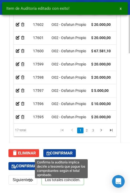
click at [59, 155] on span "Confirmar" at bounding box center [60, 153] width 26 height 5
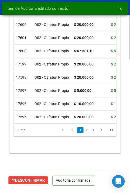
scroll to position [520, 0]
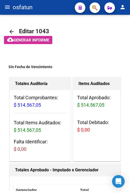
click at [11, 10] on button "menu" at bounding box center [7, 7] width 11 height 11
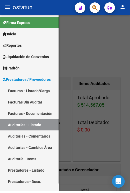
click at [26, 85] on link "Facturas - Listado/Carga" at bounding box center [29, 90] width 59 height 11
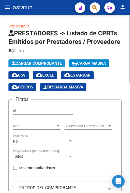
click at [28, 66] on button "Cargar Comprobante" at bounding box center [36, 63] width 57 height 8
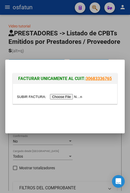
click at [61, 95] on input "file" at bounding box center [50, 97] width 67 height 6
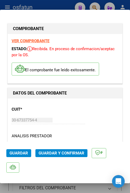
click at [71, 154] on span "Guardar y Confirmar" at bounding box center [62, 153] width 46 height 5
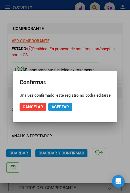
click at [67, 109] on span "Aceptar" at bounding box center [60, 107] width 17 height 5
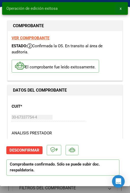
click at [118, 8] on button "x" at bounding box center [121, 9] width 10 height 10
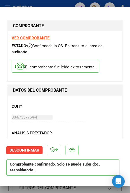
click at [52, 3] on div at bounding box center [65, 96] width 130 height 193
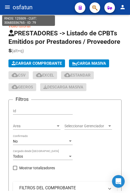
click at [12, 7] on button "menu" at bounding box center [7, 7] width 11 height 11
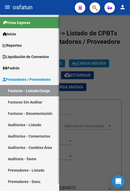
click at [42, 119] on link "Auditorías - Listado" at bounding box center [29, 124] width 59 height 11
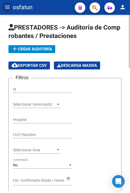
click at [39, 48] on span "add Crear Auditoría" at bounding box center [32, 49] width 40 height 5
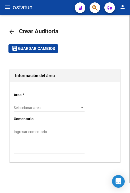
click at [63, 109] on span "Seleccionar area" at bounding box center [47, 108] width 66 height 4
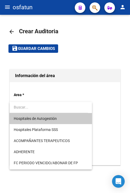
click at [64, 120] on span "Hospitales de Autogestión" at bounding box center [51, 118] width 74 height 11
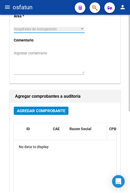
scroll to position [79, 0]
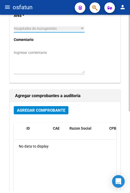
click at [61, 110] on span "Agregar Comprobante" at bounding box center [41, 110] width 48 height 5
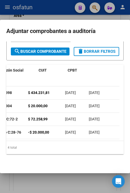
scroll to position [0, 0]
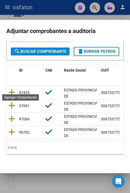
click at [11, 89] on icon at bounding box center [11, 92] width 7 height 7
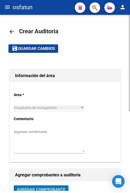
click at [54, 52] on button "save Guardar cambios" at bounding box center [33, 48] width 50 height 8
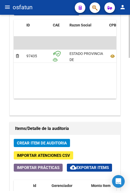
scroll to position [370, 0]
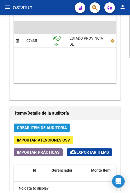
click at [60, 126] on span "Crear Item de Auditoria" at bounding box center [42, 128] width 50 height 5
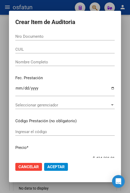
click at [89, 40] on div "Nro Documento" at bounding box center [64, 37] width 99 height 8
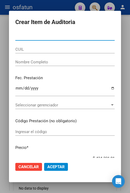
paste input "27383906"
type input "27383906"
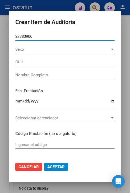
type input "20273839063"
type input "MUÑOZ EDGARDO ERNESTO"
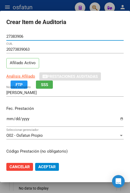
type input "27383906"
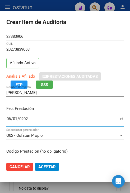
type input "2025-06-01"
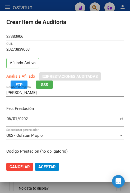
scroll to position [67, 0]
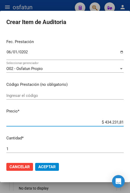
type input "$ 0,04"
type input "$ 0,45"
type input "$ 4,53"
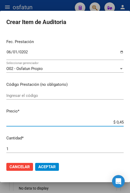
type input "$ 4,53"
type input "$ 45,38"
type input "$ 453,81"
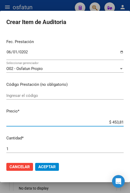
type input "$ 4.538,17"
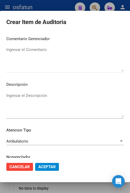
scroll to position [357, 0]
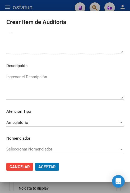
click at [35, 163] on button "Aceptar" at bounding box center [47, 167] width 24 height 8
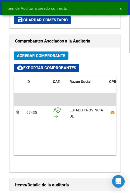
scroll to position [442, 0]
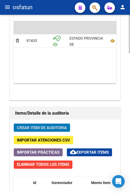
click at [60, 126] on span "Crear Item de Auditoria" at bounding box center [42, 128] width 50 height 5
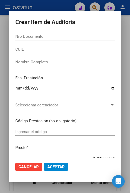
click at [73, 41] on div "Nro Documento" at bounding box center [64, 39] width 99 height 13
click at [72, 39] on div "Nro Documento" at bounding box center [64, 37] width 99 height 8
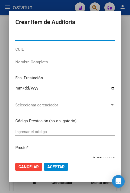
click at [71, 36] on input "Nro Documento" at bounding box center [64, 36] width 99 height 5
click at [70, 38] on input "Nro Documento" at bounding box center [64, 36] width 99 height 5
paste input "20254937"
type input "20254937"
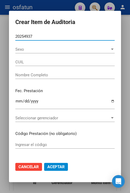
type input "20202549374"
type input "TROBO SANTIAGO MARTIN"
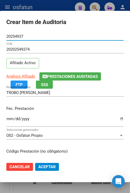
type input "20254937"
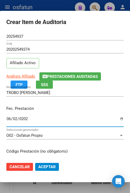
type input "[DATE]"
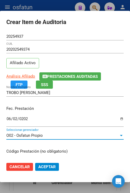
scroll to position [67, 0]
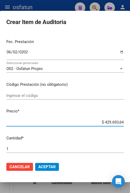
type input "$ 0,06"
type input "$ 0,62"
type input "$ 6,23"
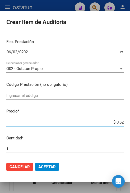
type input "$ 6,23"
type input "$ 62,33"
type input "$ 6,23"
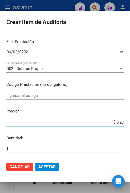
type input "$ 0,62"
type input "$ 0,06"
type input "$ 0,03"
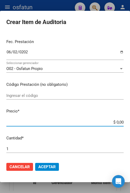
type input "$ 0,03"
type input "$ 0,35"
type input "$ 3,51"
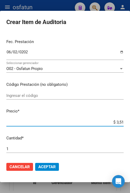
type input "$ 35,16"
type input "$ 351,62"
type input "$ 3.516,22"
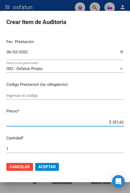
type input "$ 3.516,22"
type input "$ 35.162,22"
type input "$ 351.622,22"
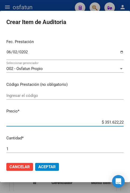
type input "$ 35.162,22"
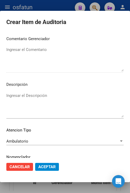
scroll to position [357, 0]
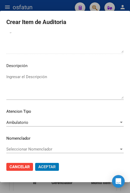
click at [35, 163] on button "Aceptar" at bounding box center [47, 167] width 24 height 8
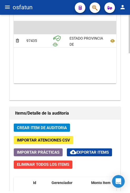
click at [57, 127] on span "Crear Item de Auditoria" at bounding box center [42, 128] width 50 height 5
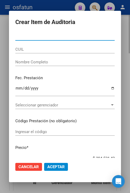
paste input "34670034"
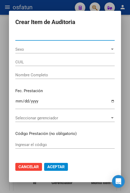
type input "34670034"
type input "20346700344"
type input "FAVA CRISTIAN OMAR"
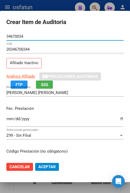
type input "34670034"
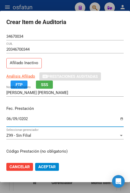
type input "[DATE]"
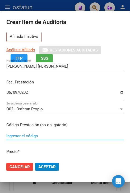
scroll to position [94, 0]
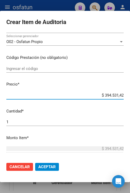
type input "$ 0,02"
type input "$ 0,20"
type input "$ 2,00"
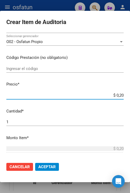
type input "$ 2,00"
type input "$ 20,00"
type input "$ 200,00"
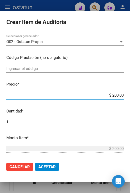
type input "$ 2.000,00"
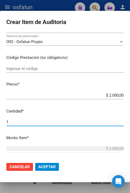
click at [80, 89] on mat-dialog-content "34670034 Nro Documento 20346700344 CUIL Afiliado Inactivo Análisis Afiliado Pre…" at bounding box center [65, 96] width 130 height 126
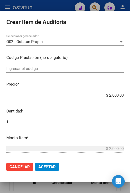
click at [92, 92] on div "$ 2.000,00 Ingresar el precio" at bounding box center [64, 95] width 117 height 8
drag, startPoint x: 102, startPoint y: 94, endPoint x: 131, endPoint y: 95, distance: 29.4
click at [130, 95] on html "menu osfatun person Firma Express Inicio Calendario SSS Instructivos Contacto O…" at bounding box center [65, 96] width 130 height 193
type input "$ 0,02"
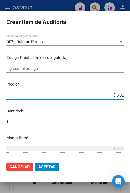
type input "$ 0,20"
type input "$ 2,00"
type input "$ 20,00"
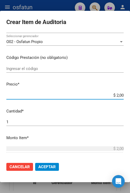
type input "$ 20,00"
type input "$ 200,00"
type input "$ 2.000,00"
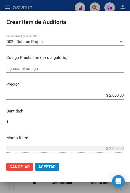
type input "$ 20.000,00"
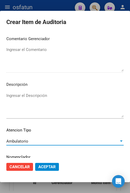
scroll to position [357, 0]
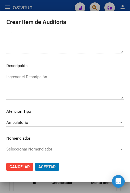
click at [35, 163] on button "Aceptar" at bounding box center [47, 167] width 24 height 8
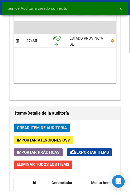
click at [62, 128] on span "Crear Item de Auditoria" at bounding box center [42, 128] width 50 height 5
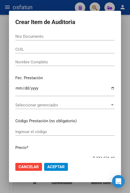
click at [63, 35] on input "Nro Documento" at bounding box center [64, 36] width 99 height 5
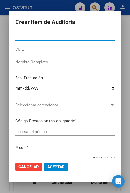
paste input "38438799"
type input "38438799"
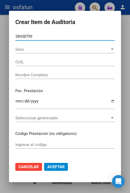
type input "27384387999"
type input "OCHOA YESICA VANESA"
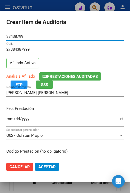
type input "38438799"
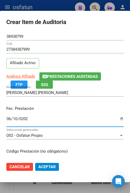
type input "[DATE]"
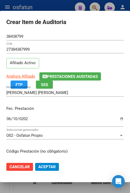
scroll to position [67, 0]
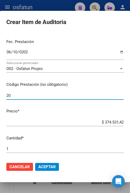
type input "2"
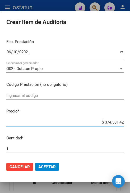
type input "$ 0,02"
type input "$ 0,20"
type input "$ 2,00"
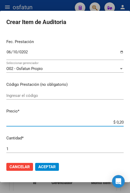
type input "$ 2,00"
type input "$ 20,00"
type input "$ 200,00"
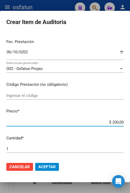
type input "$ 2.000,00"
type input "$ 20.000,00"
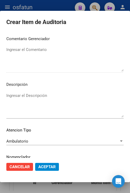
scroll to position [357, 0]
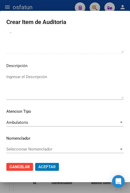
click at [35, 163] on button "Aceptar" at bounding box center [47, 167] width 24 height 8
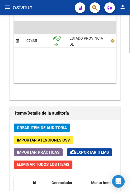
click at [59, 130] on button "Crear Item de Auditoria" at bounding box center [42, 128] width 56 height 8
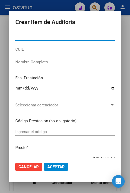
paste input "56652640"
type input "56652640"
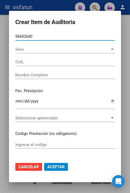
type input "27566526404"
type input "TRAVERSO LEONELA"
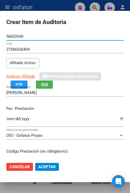
type input "56652640"
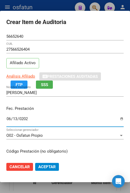
type input "[DATE]"
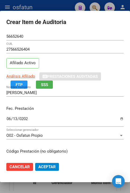
scroll to position [67, 0]
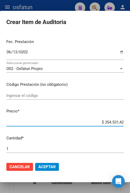
type input "$ 0,02"
type input "$ 0,20"
type input "$ 2,00"
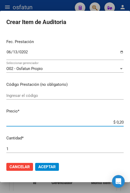
type input "$ 2,00"
type input "$ 20,00"
type input "$ 200,00"
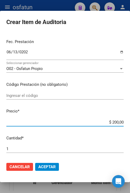
type input "$ 2.000,00"
type input "$ 20.000,00"
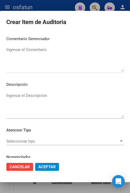
scroll to position [357, 0]
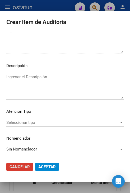
click at [96, 126] on div "Seleccionar tipo Seleccionar tipo" at bounding box center [64, 123] width 117 height 8
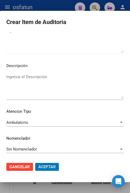
click at [35, 163] on button "Aceptar" at bounding box center [47, 167] width 24 height 8
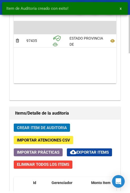
click at [60, 126] on span "Crear Item de Auditoria" at bounding box center [42, 128] width 50 height 5
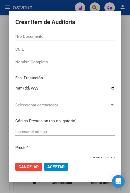
click at [65, 40] on div "Nro Documento" at bounding box center [64, 37] width 99 height 8
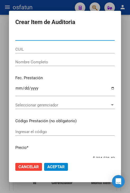
paste input "38438799"
type input "38438799"
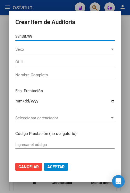
type input "27384387999"
type input "OCHOA YESICA VANESA"
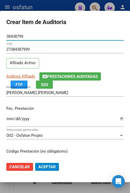
type input "38438799"
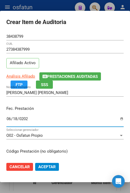
type input "[DATE]"
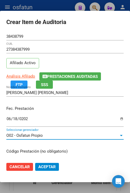
scroll to position [67, 0]
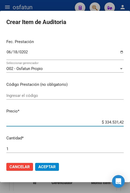
type input "$ 0,02"
type input "$ 0,22"
type input "$ 2,21"
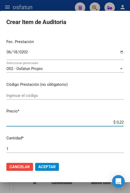
type input "$ 2,21"
type input "$ 22,15"
type input "$ 221,56"
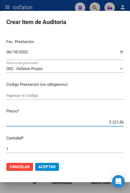
type input "$ 2.215,61"
type input "$ 22.156,11"
type input "$ 221.561,16"
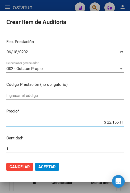
type input "$ 221.561,16"
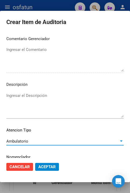
scroll to position [357, 0]
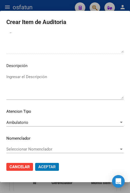
click at [35, 163] on button "Aceptar" at bounding box center [47, 167] width 24 height 8
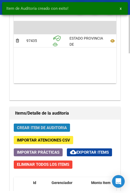
click at [59, 126] on span "Crear Item de Auditoria" at bounding box center [42, 128] width 50 height 5
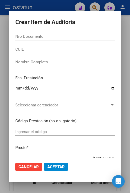
click at [81, 40] on div "Nro Documento" at bounding box center [64, 37] width 99 height 8
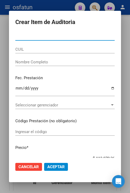
paste input "59820860"
type input "59820860"
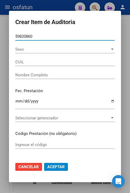
type input "27598208609"
type input "DUARTE MIREYA AHINARA"
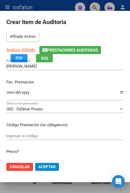
scroll to position [53, 0]
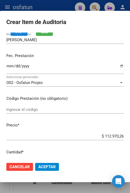
type input "59820860"
click at [8, 66] on input "Ingresar la fecha" at bounding box center [64, 68] width 117 height 8
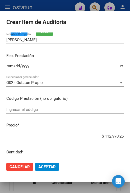
type input "0002-09-05"
type input "[DATE]"
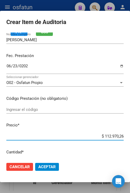
type input "$ 0,06"
type input "$ 0,60"
type input "$ 6,08"
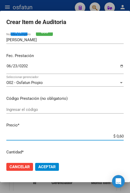
type input "$ 6,08"
type input "$ 60,80"
type input "$ 608,01"
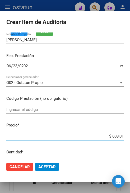
type input "$ 6.080,13"
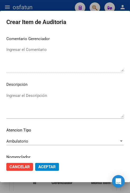
scroll to position [357, 0]
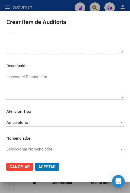
click at [35, 163] on button "Aceptar" at bounding box center [47, 167] width 24 height 8
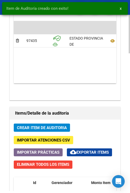
click at [67, 124] on button "Crear Item de Auditoria" at bounding box center [42, 128] width 56 height 8
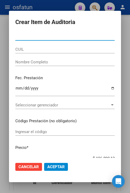
paste input "18449232"
type input "18449232"
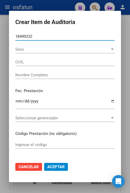
type input "27184492321"
type input "SVOBODA GLORIA MARCELA"
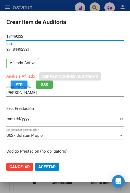
type input "18449232"
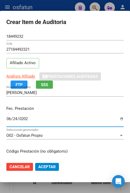
type input "[DATE]"
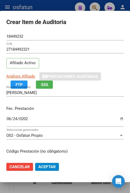
scroll to position [67, 0]
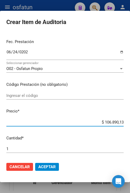
type input "$ 0,02"
type input "$ 0,20"
type input "$ 2,00"
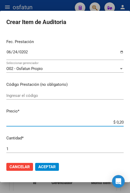
type input "$ 2,00"
type input "$ 20,00"
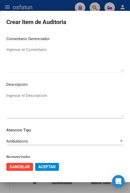
scroll to position [357, 0]
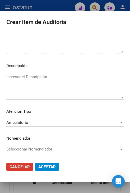
click at [6, 163] on button "Cancelar" at bounding box center [19, 167] width 27 height 8
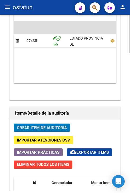
click at [53, 127] on span "Crear Item de Auditoria" at bounding box center [42, 128] width 50 height 5
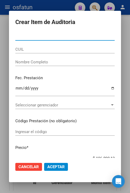
paste input "18449232"
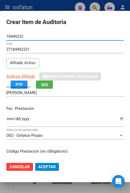
click at [9, 118] on input "Ingresar la fecha" at bounding box center [64, 121] width 117 height 8
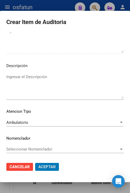
click at [35, 163] on button "Aceptar" at bounding box center [47, 167] width 24 height 8
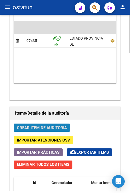
click at [53, 124] on button "Crear Item de Auditoria" at bounding box center [42, 128] width 56 height 8
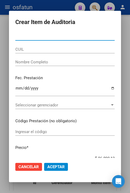
paste input "59820860"
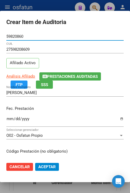
click at [8, 117] on input "Ingresar la fecha" at bounding box center [64, 121] width 117 height 8
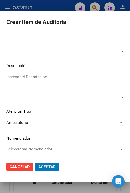
click at [35, 163] on button "Aceptar" at bounding box center [47, 167] width 24 height 8
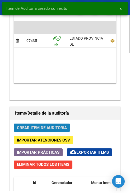
click at [48, 131] on button "Crear Item de Auditoria" at bounding box center [42, 128] width 56 height 8
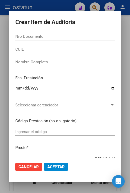
click at [68, 40] on div "Nro Documento" at bounding box center [64, 37] width 99 height 8
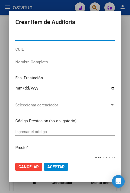
paste input "37133138"
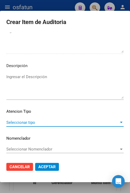
click at [48, 122] on span "Seleccionar tipo" at bounding box center [62, 122] width 113 height 5
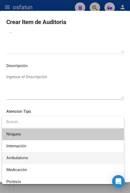
click at [42, 158] on span "Ambulatorio" at bounding box center [62, 158] width 113 height 12
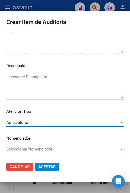
click at [44, 167] on span "Aceptar" at bounding box center [46, 167] width 17 height 5
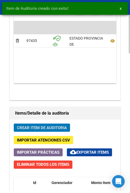
click at [59, 128] on span "Crear Item de Auditoria" at bounding box center [42, 128] width 50 height 5
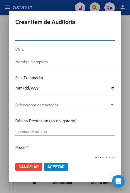
click at [47, 34] on input "Nro Documento" at bounding box center [64, 36] width 99 height 5
paste input "58936278"
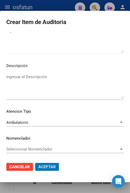
click at [54, 167] on span "Aceptar" at bounding box center [46, 167] width 17 height 5
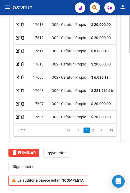
scroll to position [46, 0]
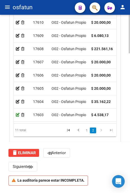
click at [18, 113] on icon at bounding box center [18, 115] width 4 height 4
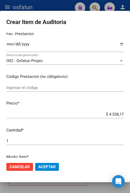
scroll to position [79, 0]
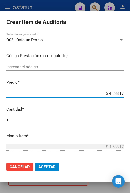
drag, startPoint x: 104, startPoint y: 93, endPoint x: 130, endPoint y: 95, distance: 26.3
click at [130, 95] on html "menu osfatun person Firma Express Inicio Calendario SSS Instructivos Contacto O…" at bounding box center [65, 96] width 130 height 193
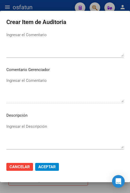
scroll to position [341, 0]
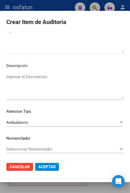
click at [50, 167] on span "Aceptar" at bounding box center [46, 167] width 17 height 5
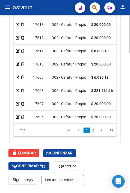
scroll to position [629, 0]
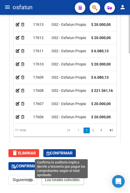
click at [59, 151] on span "Confirmar" at bounding box center [60, 153] width 26 height 5
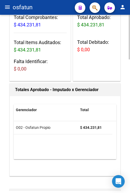
scroll to position [0, 0]
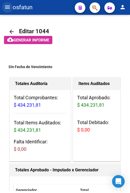
click at [8, 6] on mat-icon "menu" at bounding box center [7, 7] width 6 height 6
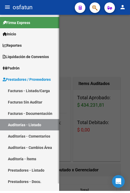
click at [36, 86] on link "Facturas - Listado/Carga" at bounding box center [29, 90] width 59 height 11
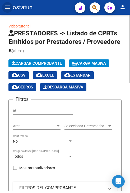
click at [40, 65] on span "Cargar Comprobante" at bounding box center [37, 63] width 50 height 5
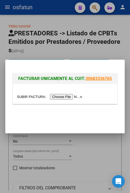
click at [67, 93] on div at bounding box center [65, 94] width 104 height 20
click at [64, 95] on input "file" at bounding box center [50, 97] width 67 height 6
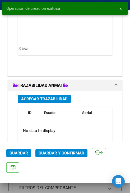
scroll to position [555, 0]
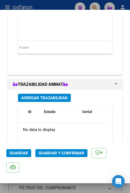
click at [68, 152] on span "Guardar y Confirmar" at bounding box center [62, 153] width 46 height 5
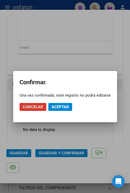
click at [62, 109] on span "Aceptar" at bounding box center [60, 107] width 17 height 5
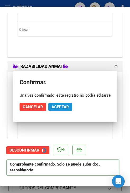
scroll to position [540, 0]
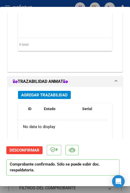
click at [66, 5] on div at bounding box center [65, 96] width 130 height 193
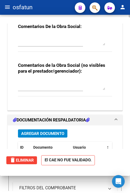
scroll to position [0, 0]
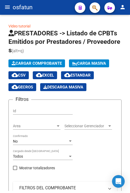
click at [10, 9] on mat-icon "menu" at bounding box center [7, 7] width 6 height 6
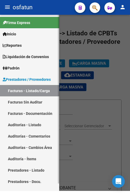
click at [38, 119] on link "Auditorías - Listado" at bounding box center [29, 124] width 59 height 11
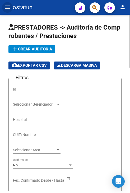
click at [34, 50] on span "add Crear Auditoría" at bounding box center [32, 49] width 40 height 5
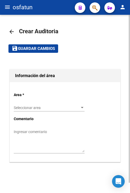
click at [42, 103] on div "Seleccionar area Seleccionar area" at bounding box center [49, 106] width 71 height 11
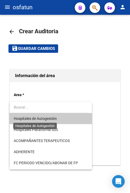
click at [47, 119] on span "Hospitales de Autogestión" at bounding box center [35, 119] width 43 height 4
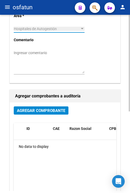
scroll to position [79, 0]
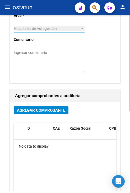
click at [47, 112] on span "Agregar Comprobante" at bounding box center [41, 110] width 48 height 5
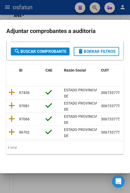
scroll to position [79, 0]
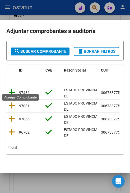
click at [14, 90] on icon at bounding box center [11, 92] width 7 height 7
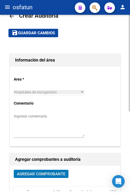
scroll to position [0, 0]
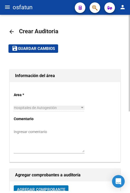
click at [48, 47] on span "Guardar cambios" at bounding box center [36, 49] width 37 height 5
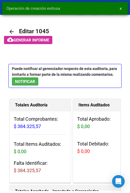
click at [11, 16] on div "Operación de creación exitosa x" at bounding box center [65, 8] width 130 height 17
click at [121, 11] on span "x" at bounding box center [121, 8] width 2 height 5
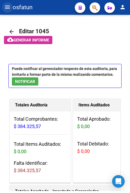
click at [11, 6] on button "menu" at bounding box center [7, 7] width 11 height 11
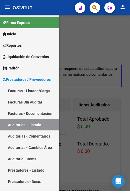
click at [77, 95] on div at bounding box center [65, 103] width 130 height 176
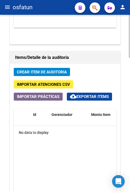
scroll to position [423, 0]
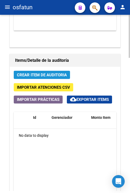
click at [55, 75] on span "Crear Item de Auditoria" at bounding box center [42, 75] width 50 height 5
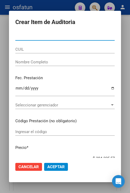
click at [52, 35] on input "Nro Documento" at bounding box center [64, 36] width 99 height 5
paste input "20688370"
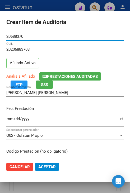
click at [6, 118] on input "Ingresar la fecha" at bounding box center [64, 121] width 117 height 8
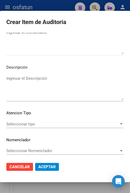
scroll to position [357, 0]
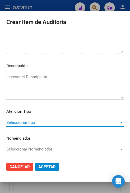
click at [72, 122] on span "Seleccionar tipo" at bounding box center [62, 122] width 113 height 5
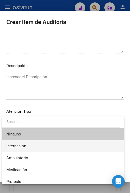
click at [58, 148] on span "Internación" at bounding box center [62, 146] width 113 height 12
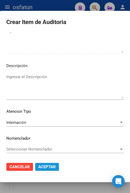
click at [47, 167] on span "Aceptar" at bounding box center [46, 167] width 17 height 5
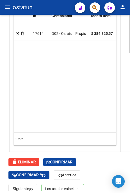
scroll to position [629, 0]
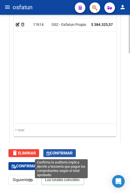
click at [55, 152] on span "Confirmar" at bounding box center [60, 153] width 26 height 5
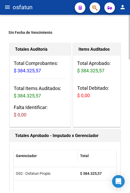
scroll to position [0, 0]
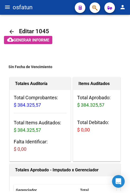
click at [7, 8] on mat-icon "menu" at bounding box center [7, 7] width 6 height 6
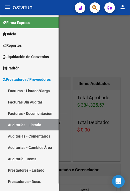
click at [0, 28] on link "Inicio" at bounding box center [29, 33] width 59 height 11
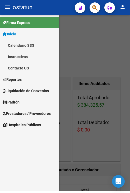
click at [0, 28] on link "Inicio" at bounding box center [29, 33] width 59 height 11
